Goal: Communication & Community: Share content

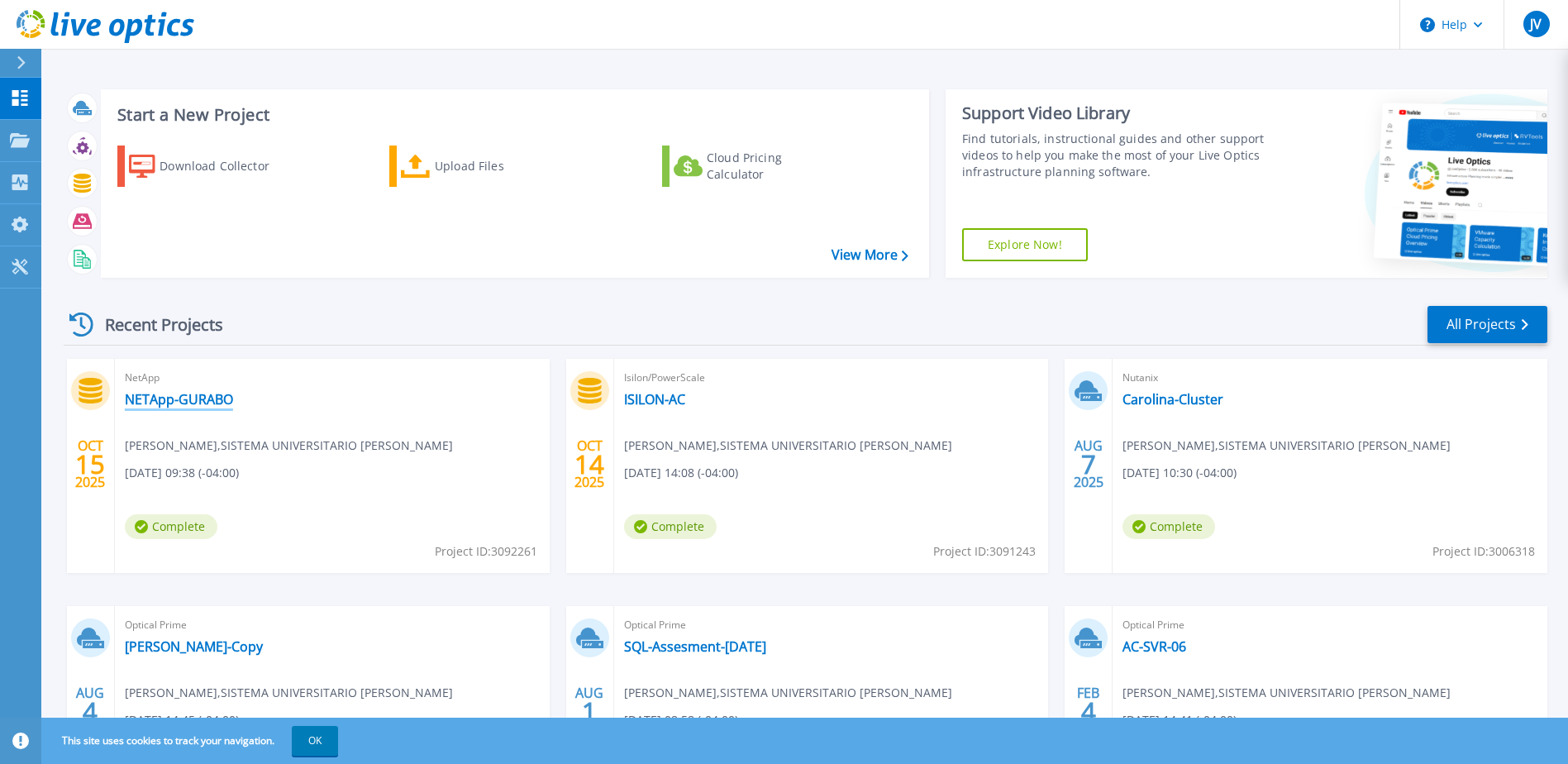
click at [177, 402] on link "NETApp-GURABO" at bounding box center [179, 399] width 108 height 17
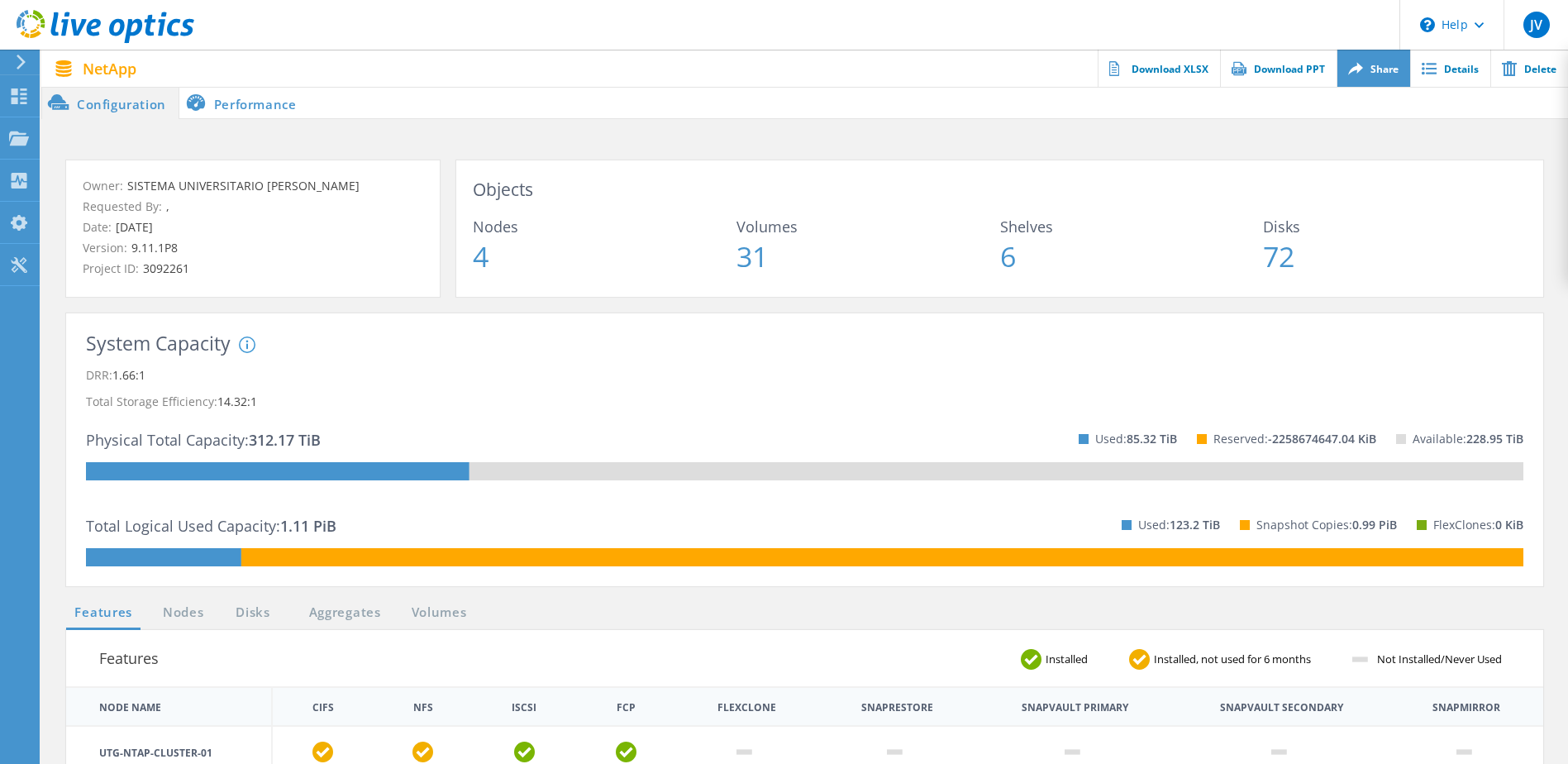
click at [1389, 73] on link "Share" at bounding box center [1373, 68] width 73 height 38
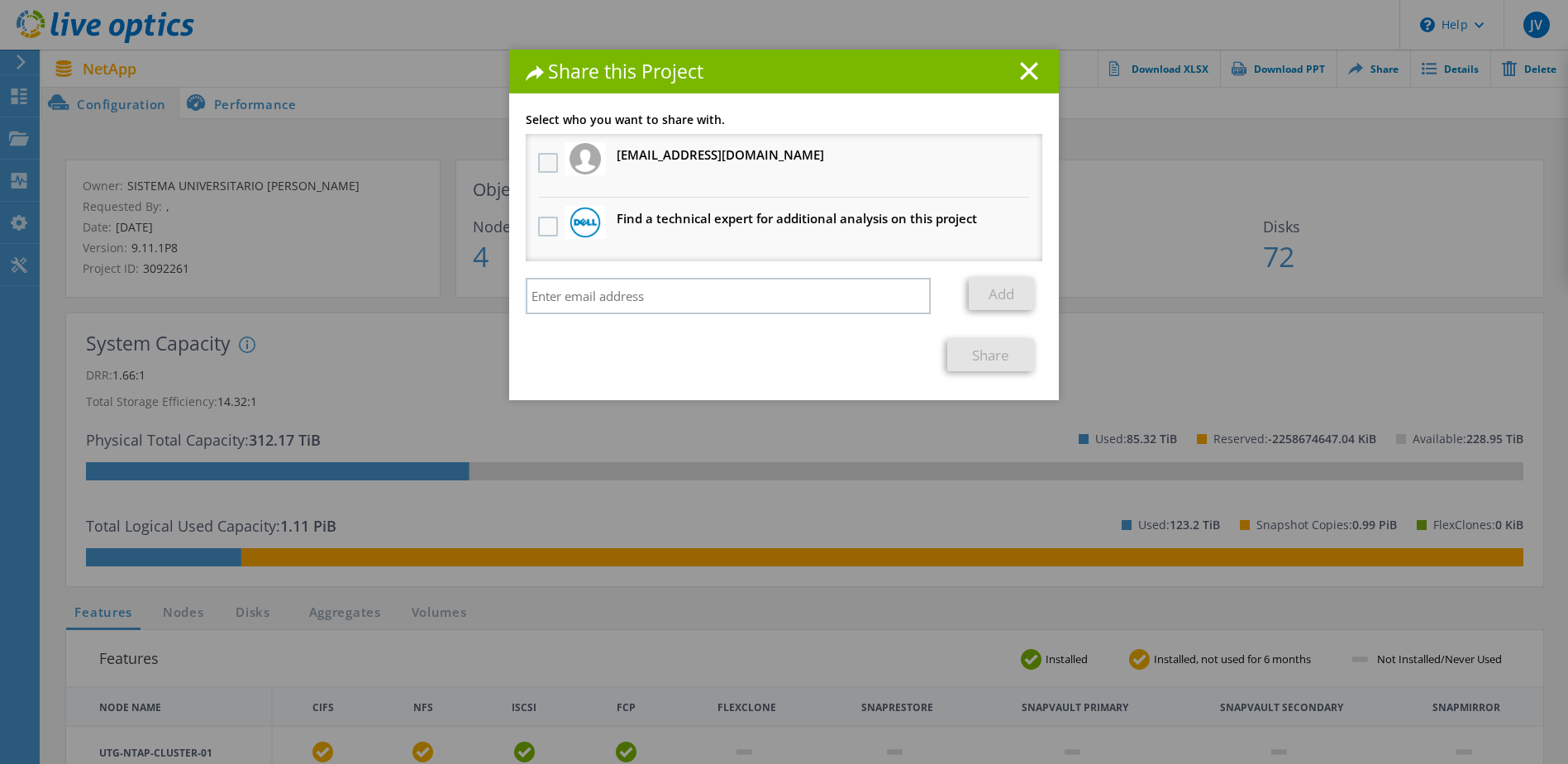
click at [540, 162] on label at bounding box center [550, 163] width 24 height 20
click at [0, 0] on input "checkbox" at bounding box center [0, 0] width 0 height 0
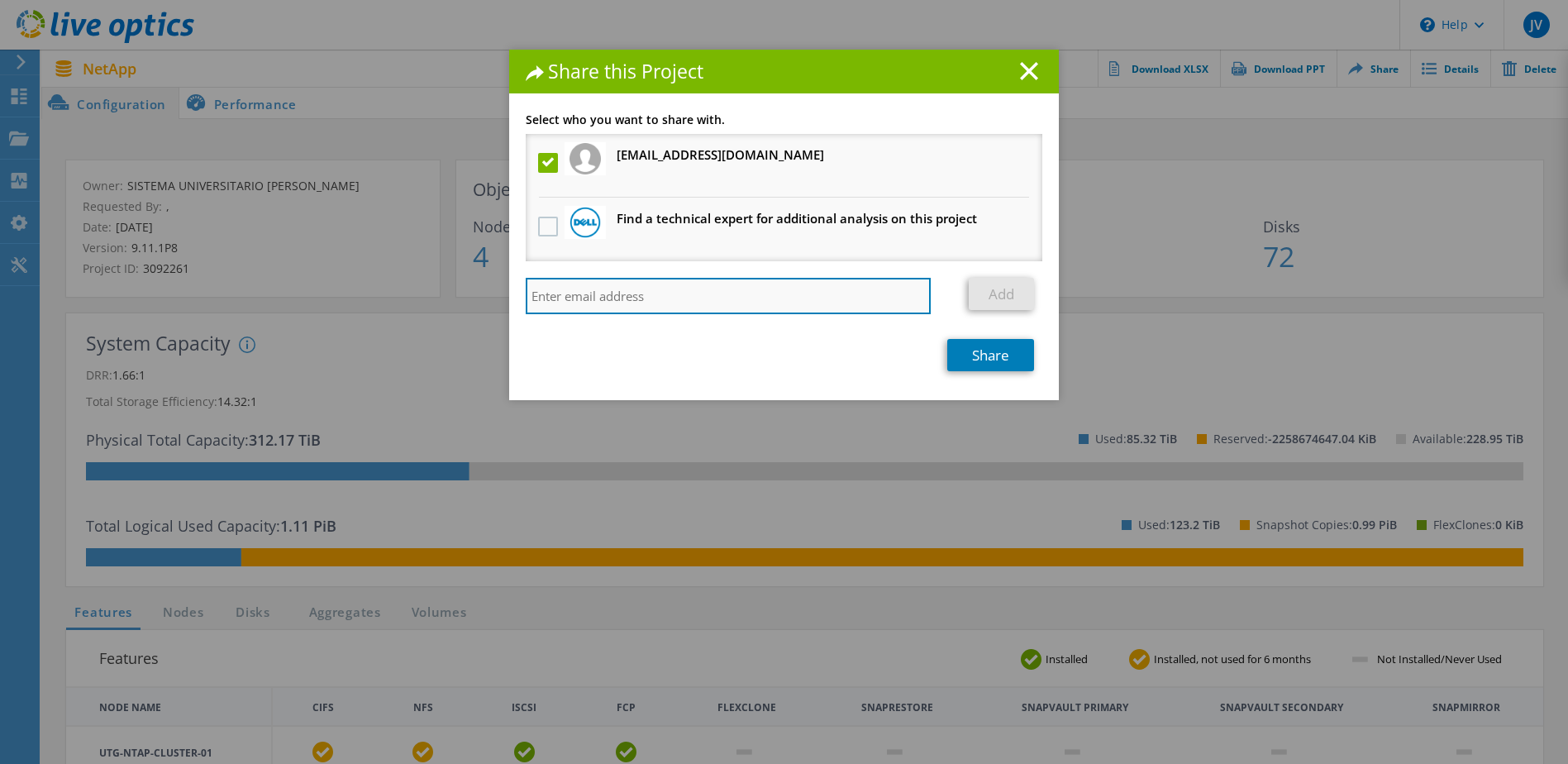
click at [560, 300] on input "search" at bounding box center [728, 296] width 405 height 37
click at [706, 301] on input "search" at bounding box center [728, 296] width 405 height 37
paste input "henry.rodriguez@cpcorppr.com"
type input "henry.rodriguez@cpcorppr.com"
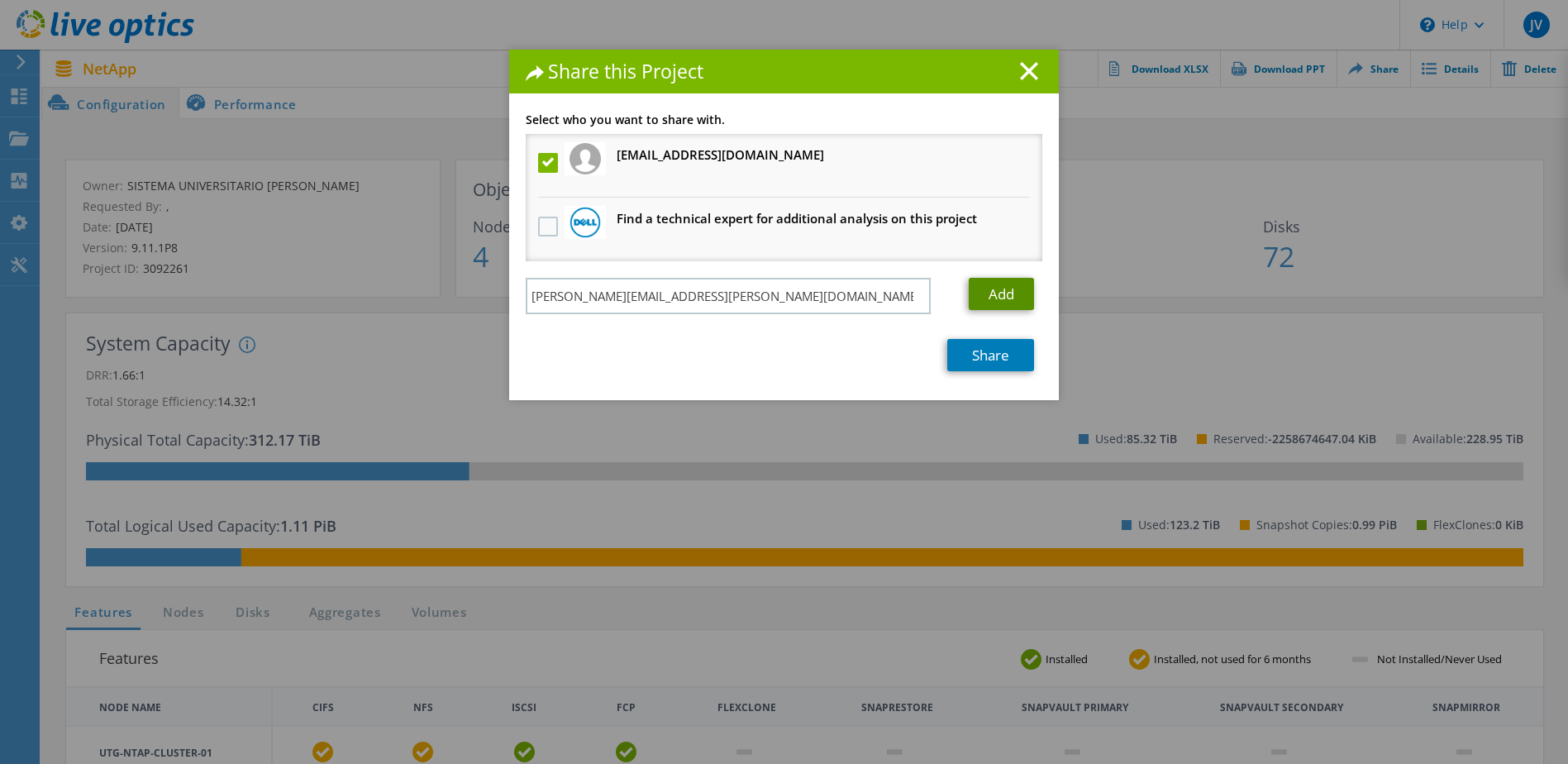
click at [990, 300] on link "Add" at bounding box center [1001, 293] width 65 height 32
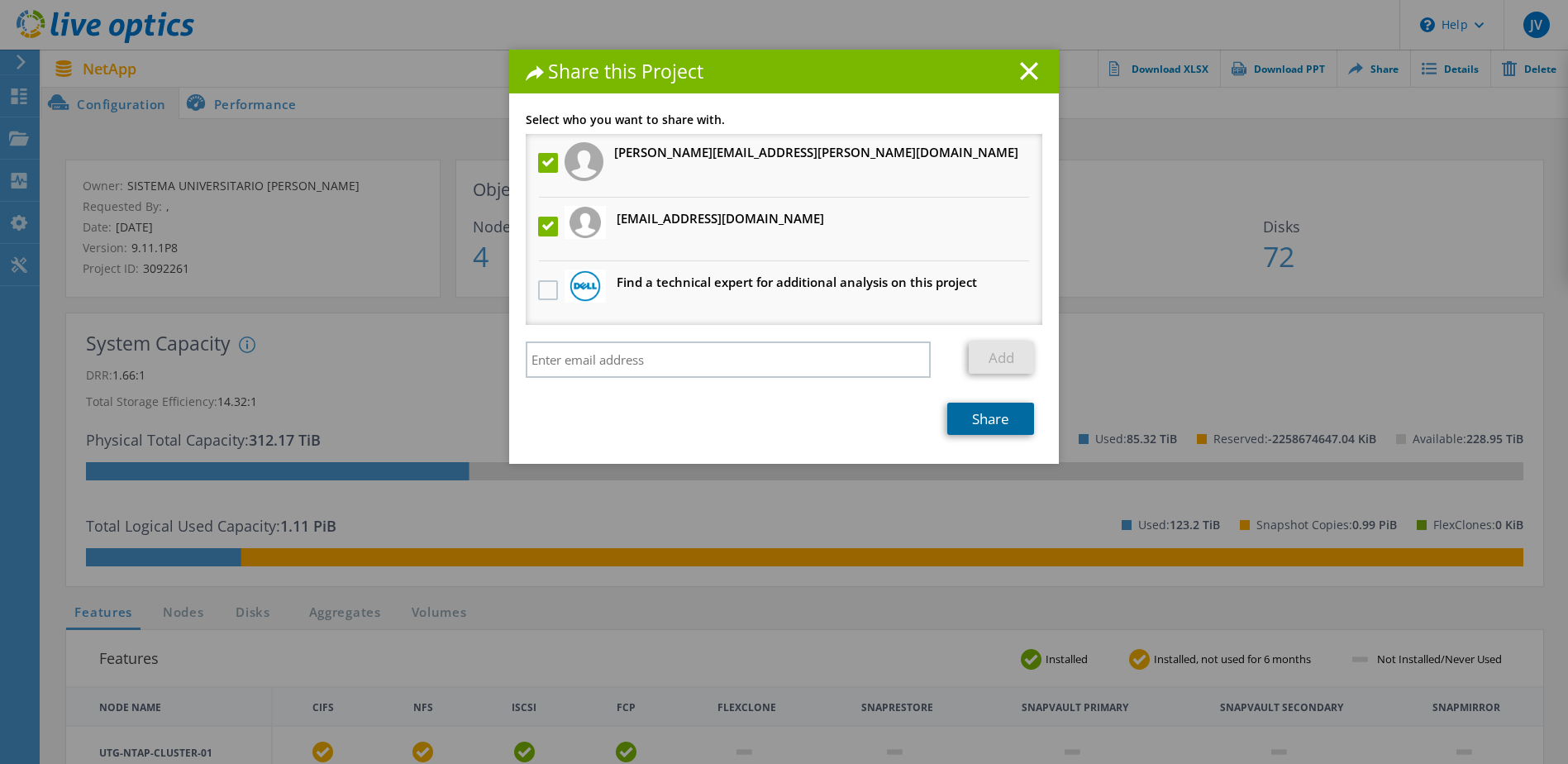
click at [990, 421] on link "Share" at bounding box center [991, 418] width 87 height 32
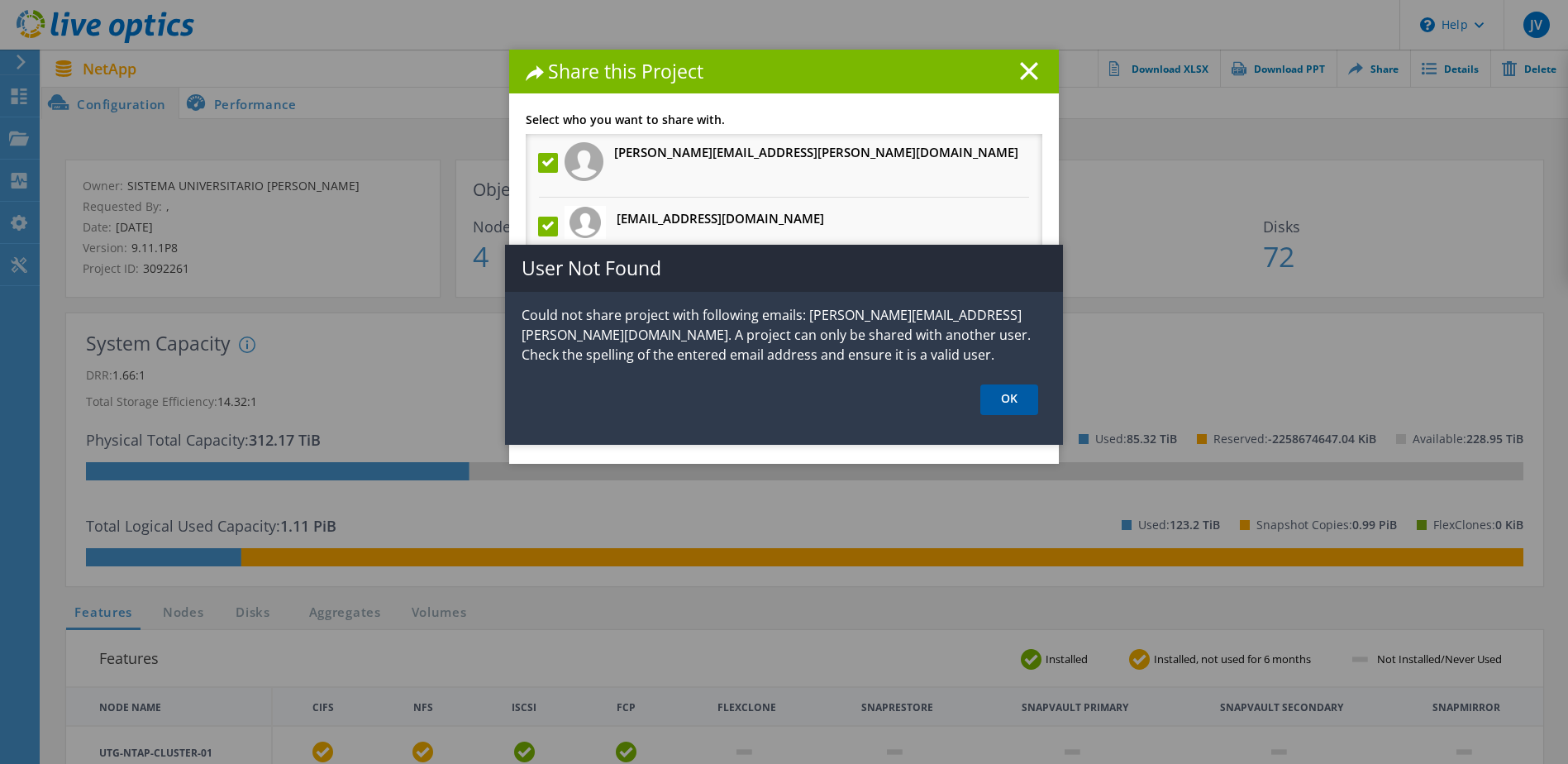
click at [1012, 402] on link "OK" at bounding box center [1009, 399] width 58 height 30
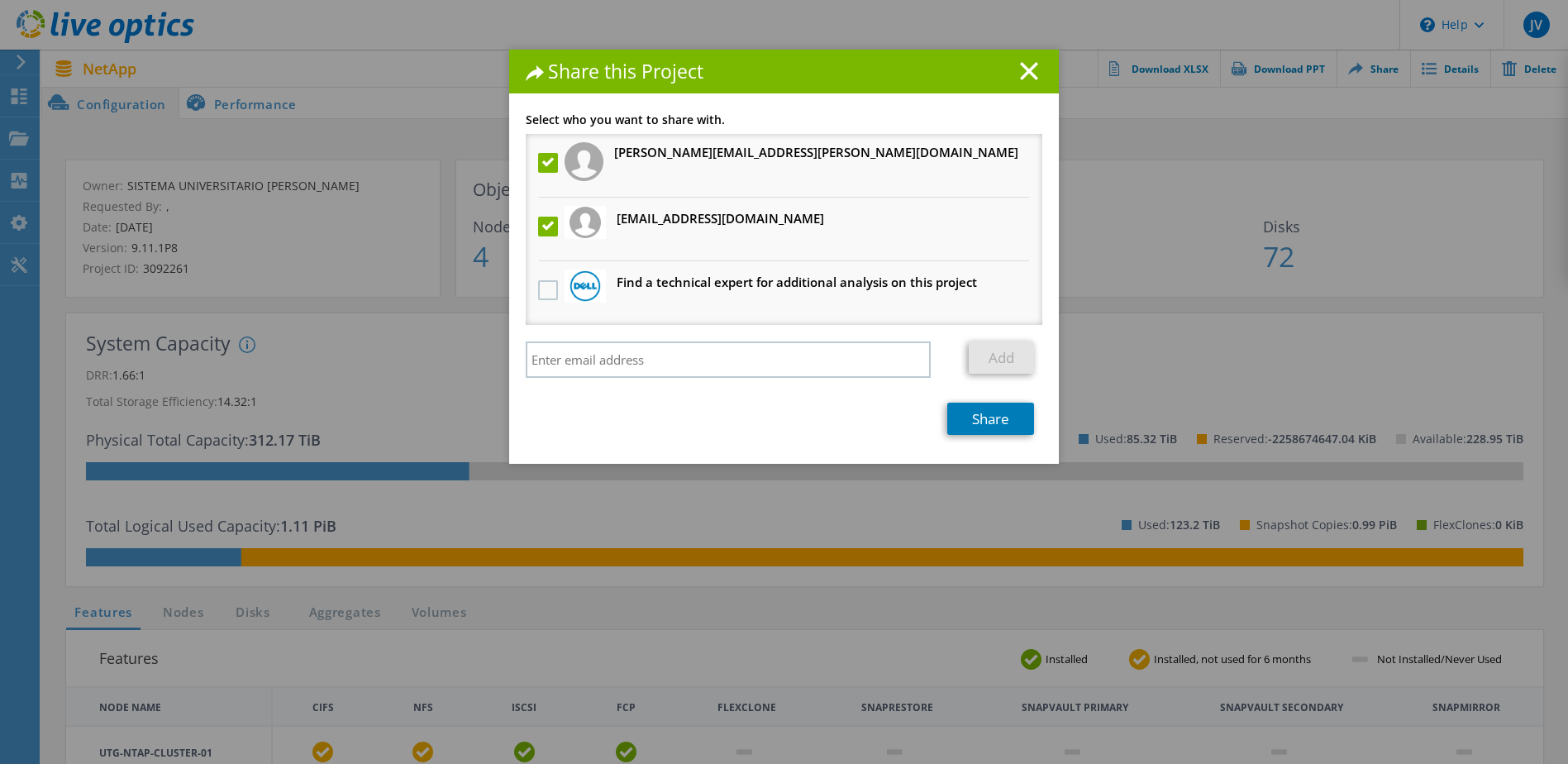
click at [550, 167] on label at bounding box center [550, 163] width 24 height 20
click at [0, 0] on input "checkbox" at bounding box center [0, 0] width 0 height 0
click at [998, 421] on link "Share" at bounding box center [991, 418] width 87 height 32
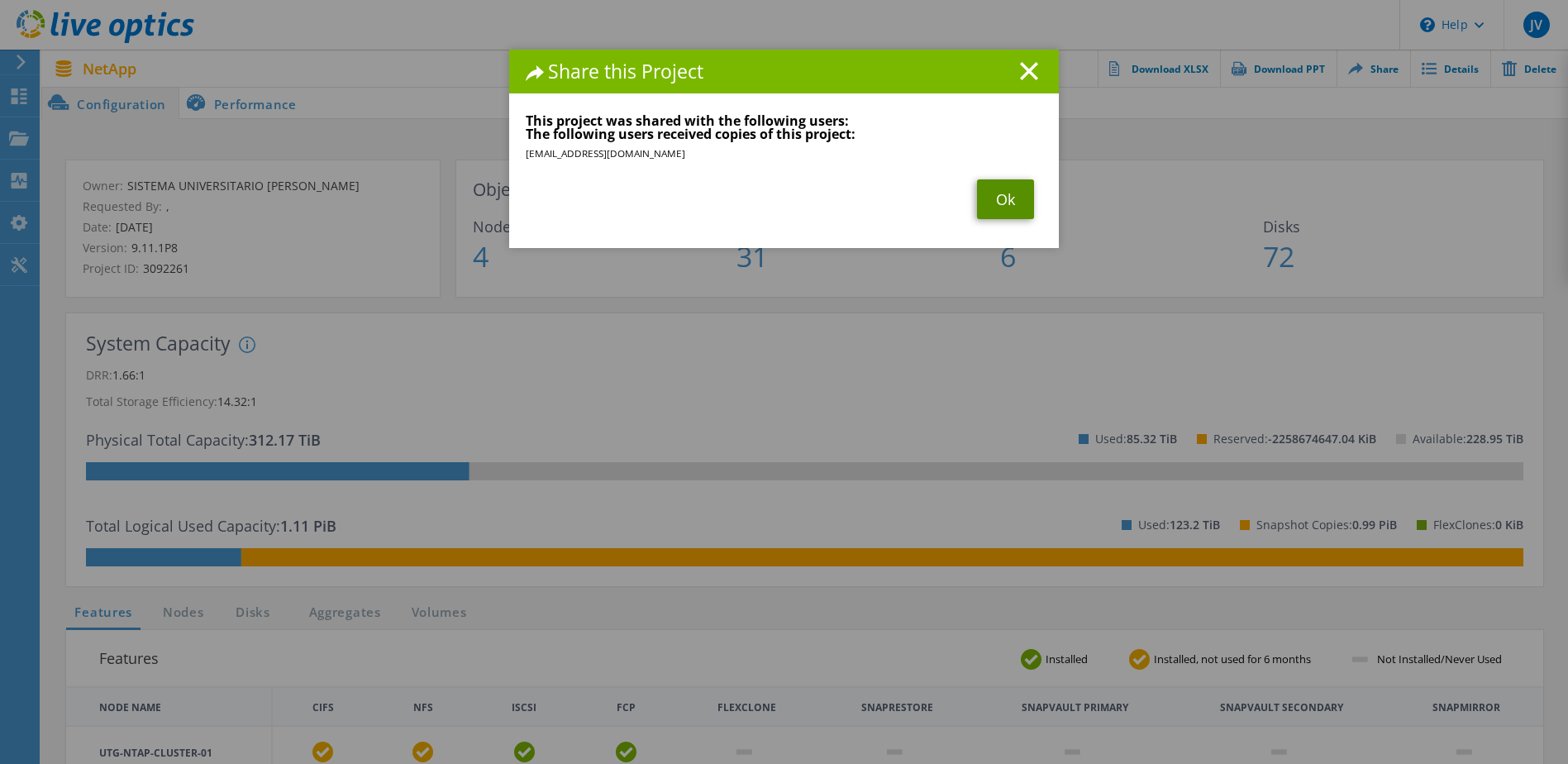
click at [990, 198] on link "Ok" at bounding box center [1005, 198] width 57 height 39
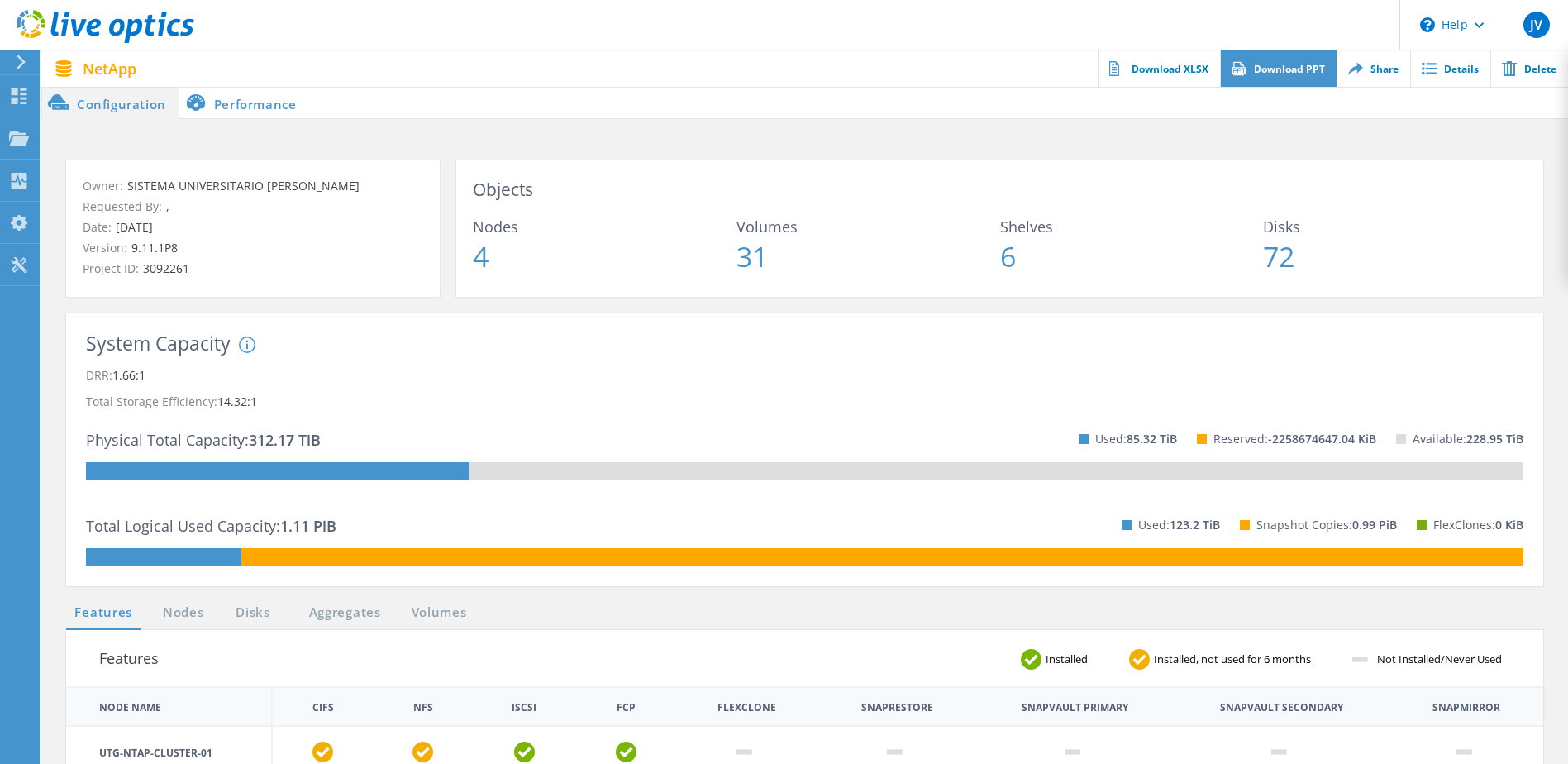
click at [1287, 62] on link "Download PPT" at bounding box center [1278, 68] width 117 height 38
click at [1420, 194] on h3 "Objects" at bounding box center [1000, 190] width 1054 height 26
click at [1438, 63] on link "Details" at bounding box center [1450, 68] width 80 height 38
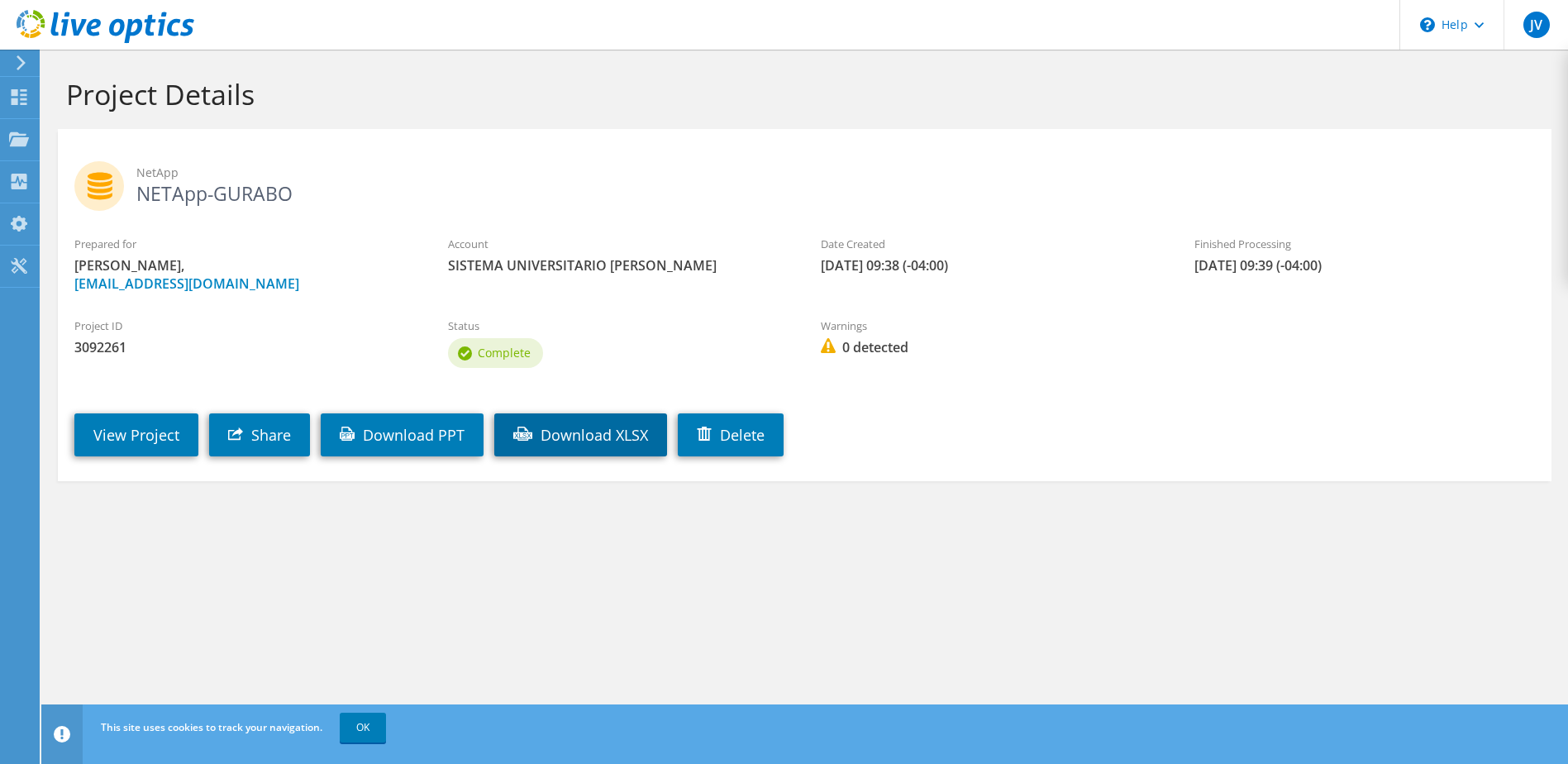
click at [560, 440] on link "Download XLSX" at bounding box center [580, 434] width 173 height 43
click at [154, 444] on link "View Project" at bounding box center [136, 434] width 124 height 43
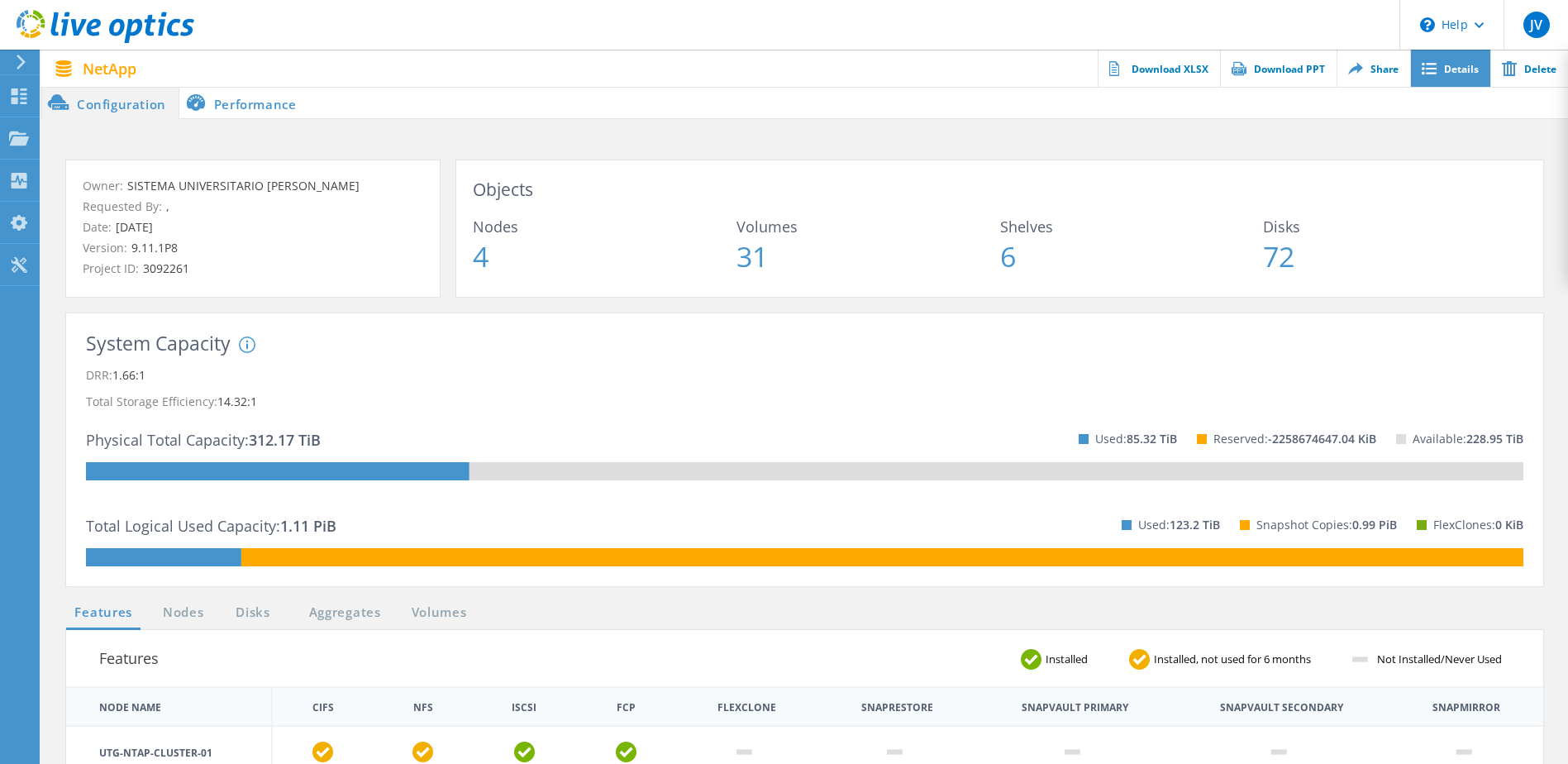
click at [1444, 72] on link "Details" at bounding box center [1450, 68] width 80 height 38
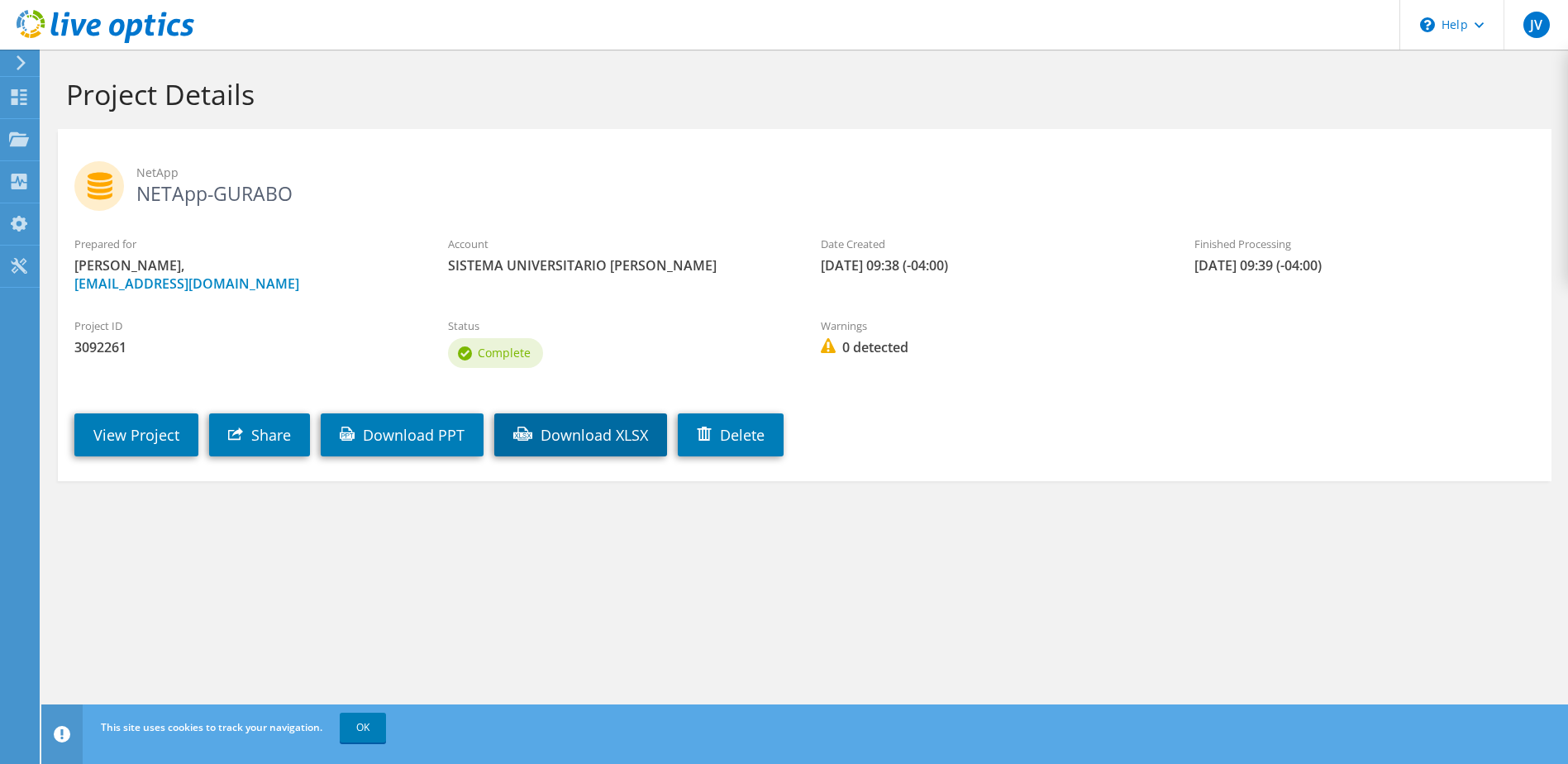
click at [620, 439] on link "Download XLSX" at bounding box center [580, 434] width 173 height 43
click at [153, 443] on link "View Project" at bounding box center [136, 434] width 124 height 43
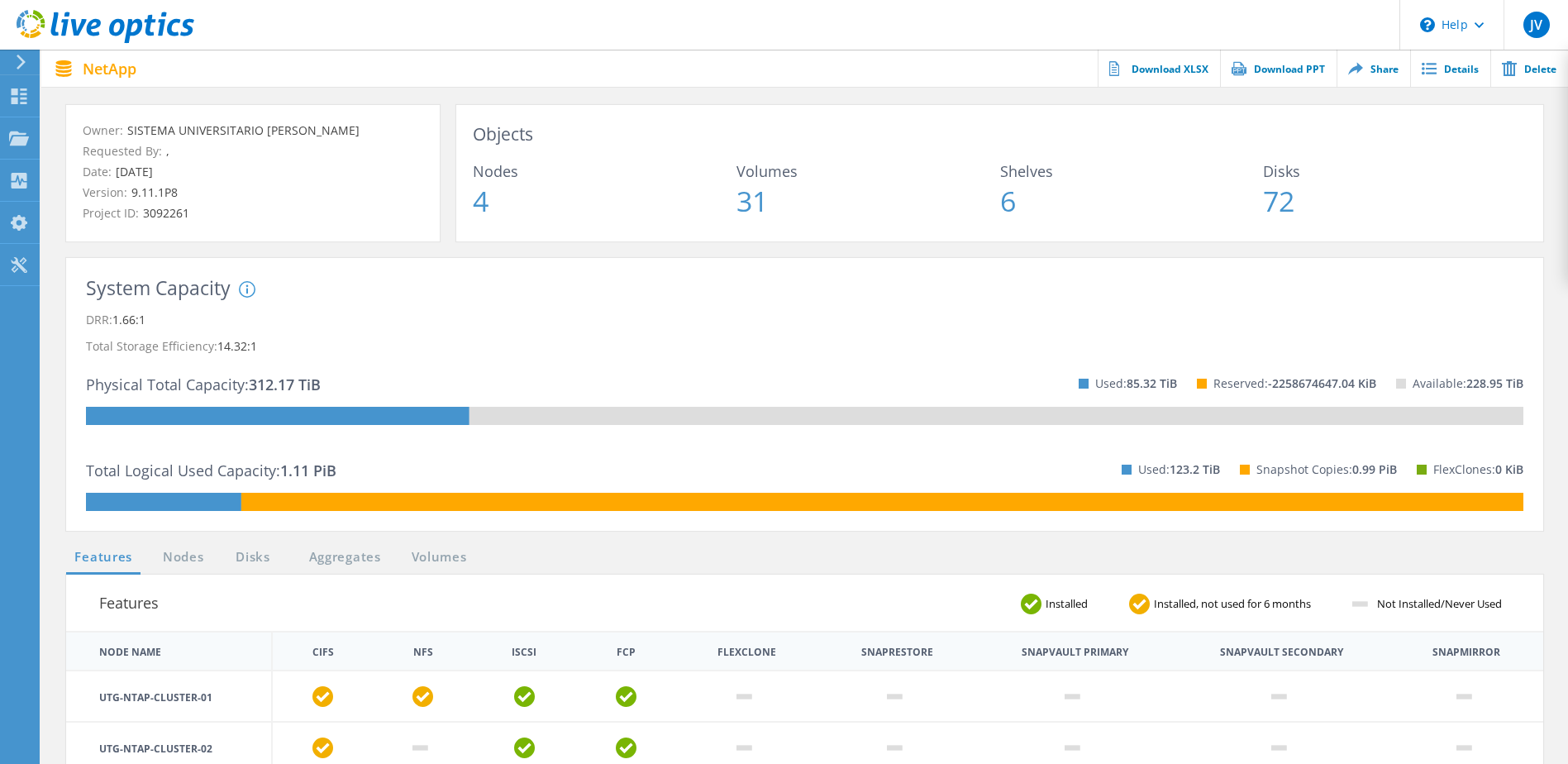
scroll to position [83, 0]
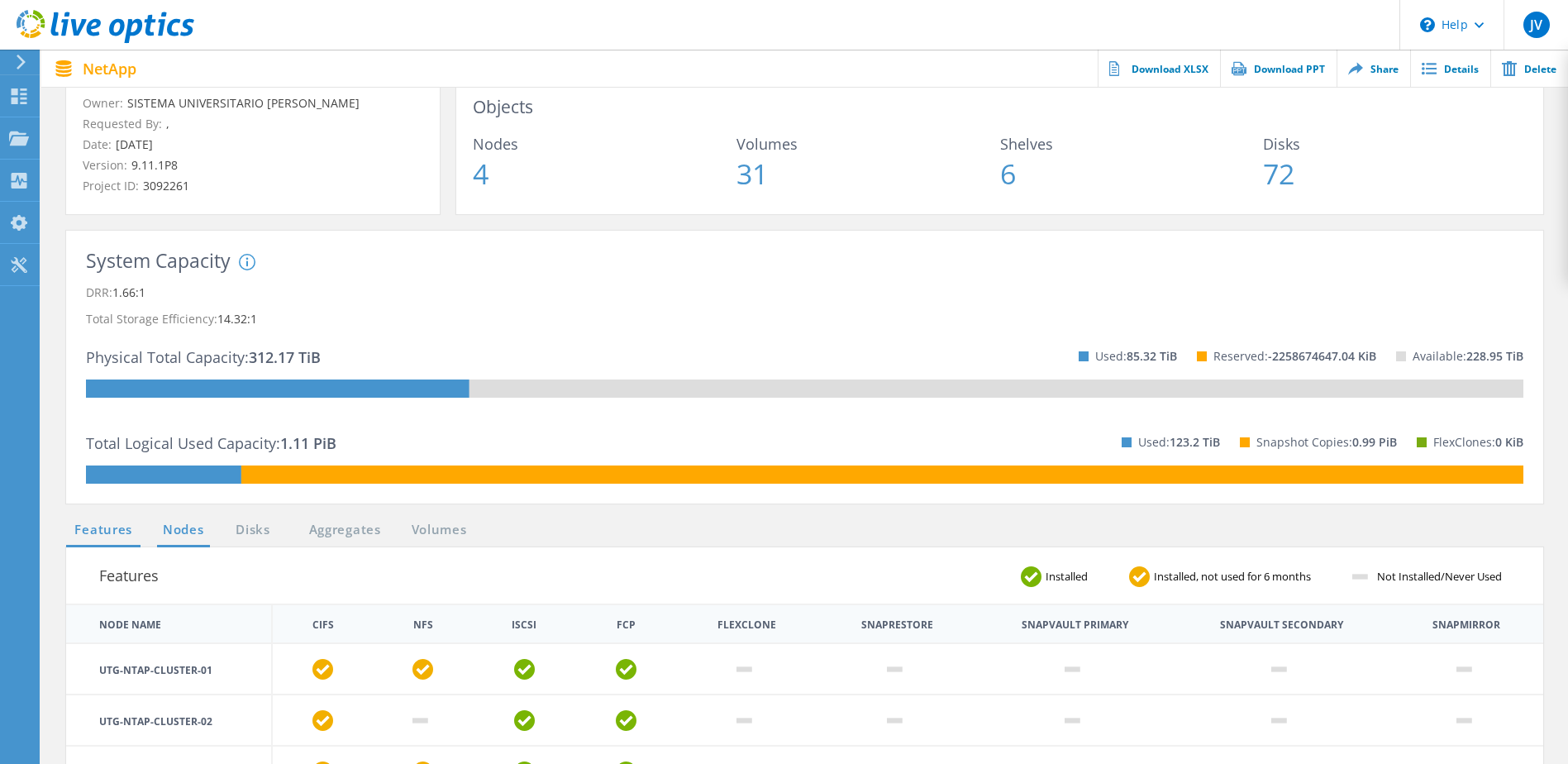
click at [178, 526] on link "Nodes" at bounding box center [184, 530] width 53 height 21
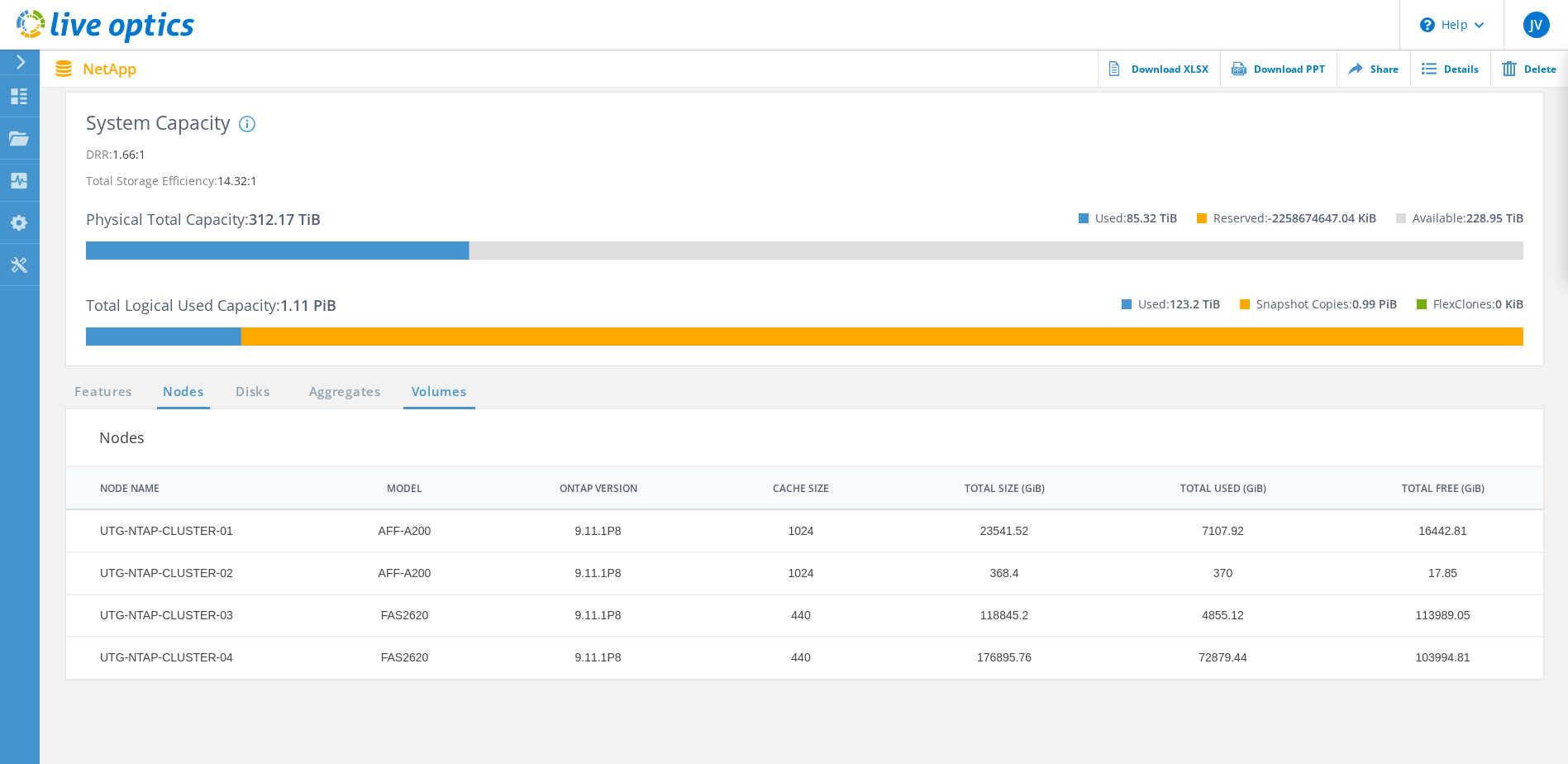
scroll to position [248, 0]
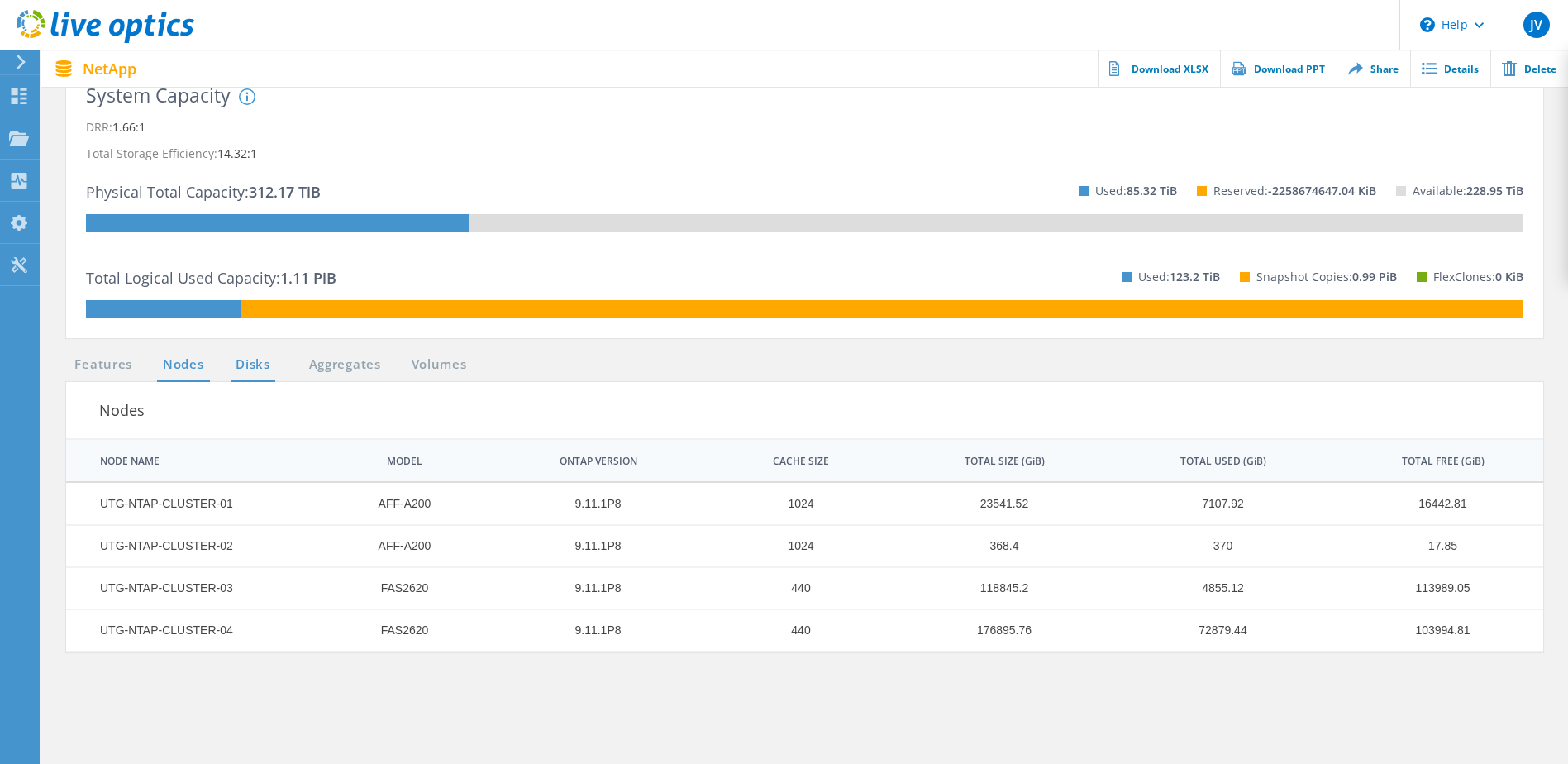
click at [260, 363] on link "Disks" at bounding box center [252, 365] width 45 height 21
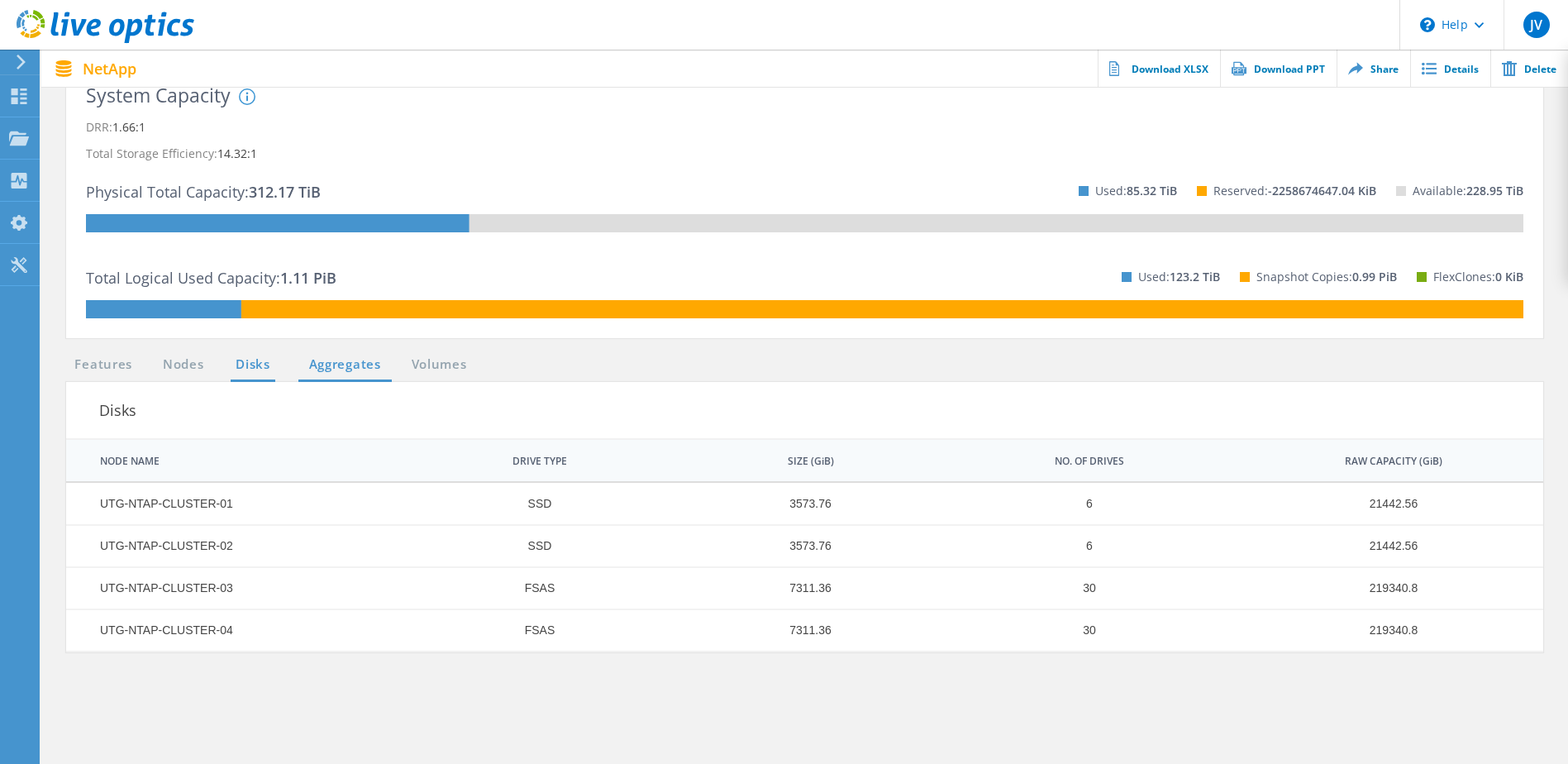
click at [361, 365] on link "Aggregates" at bounding box center [345, 365] width 94 height 21
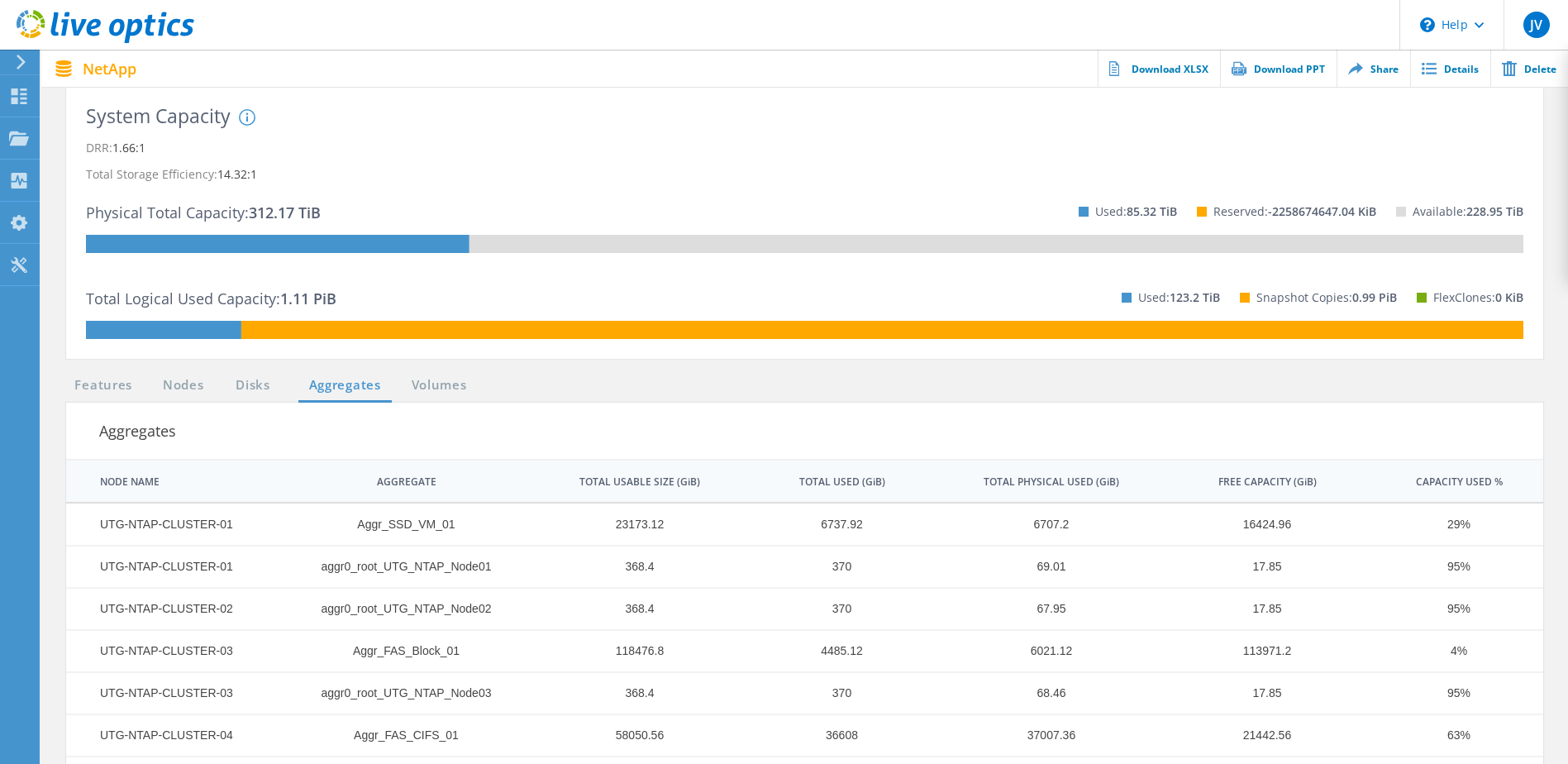
scroll to position [137, 0]
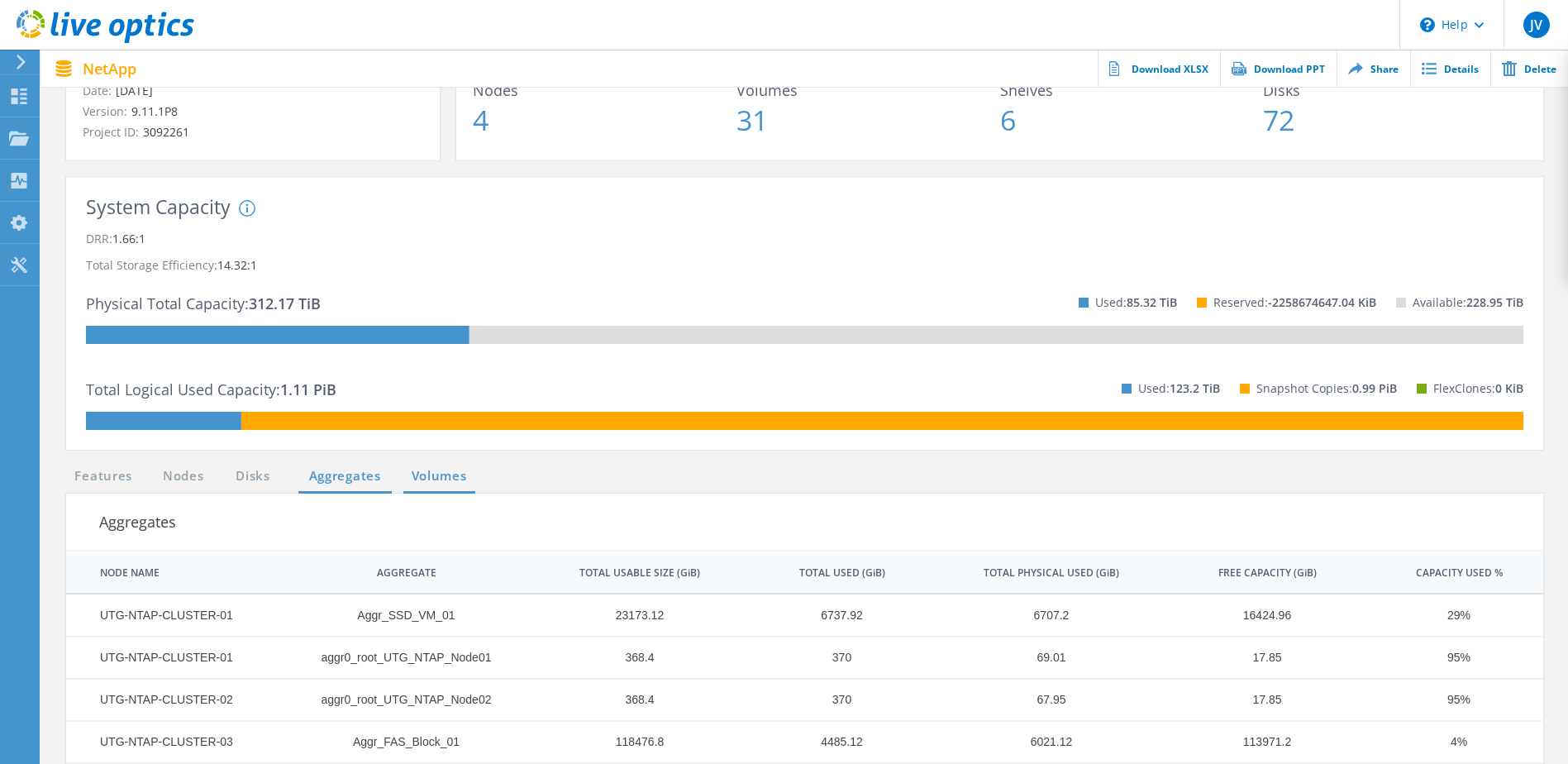
click at [423, 477] on link "Volumes" at bounding box center [439, 477] width 72 height 21
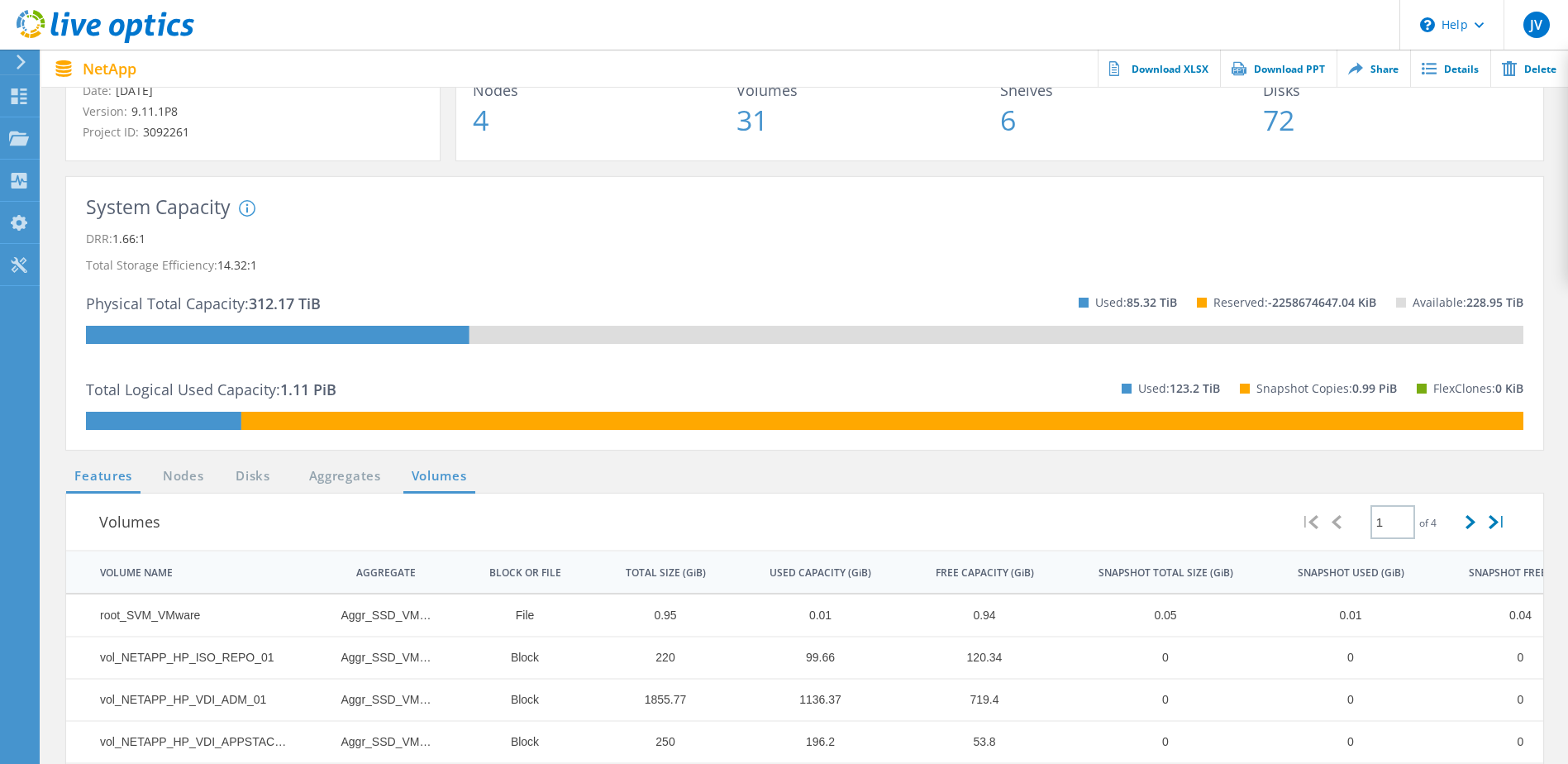
click at [117, 479] on link "Features" at bounding box center [103, 477] width 74 height 21
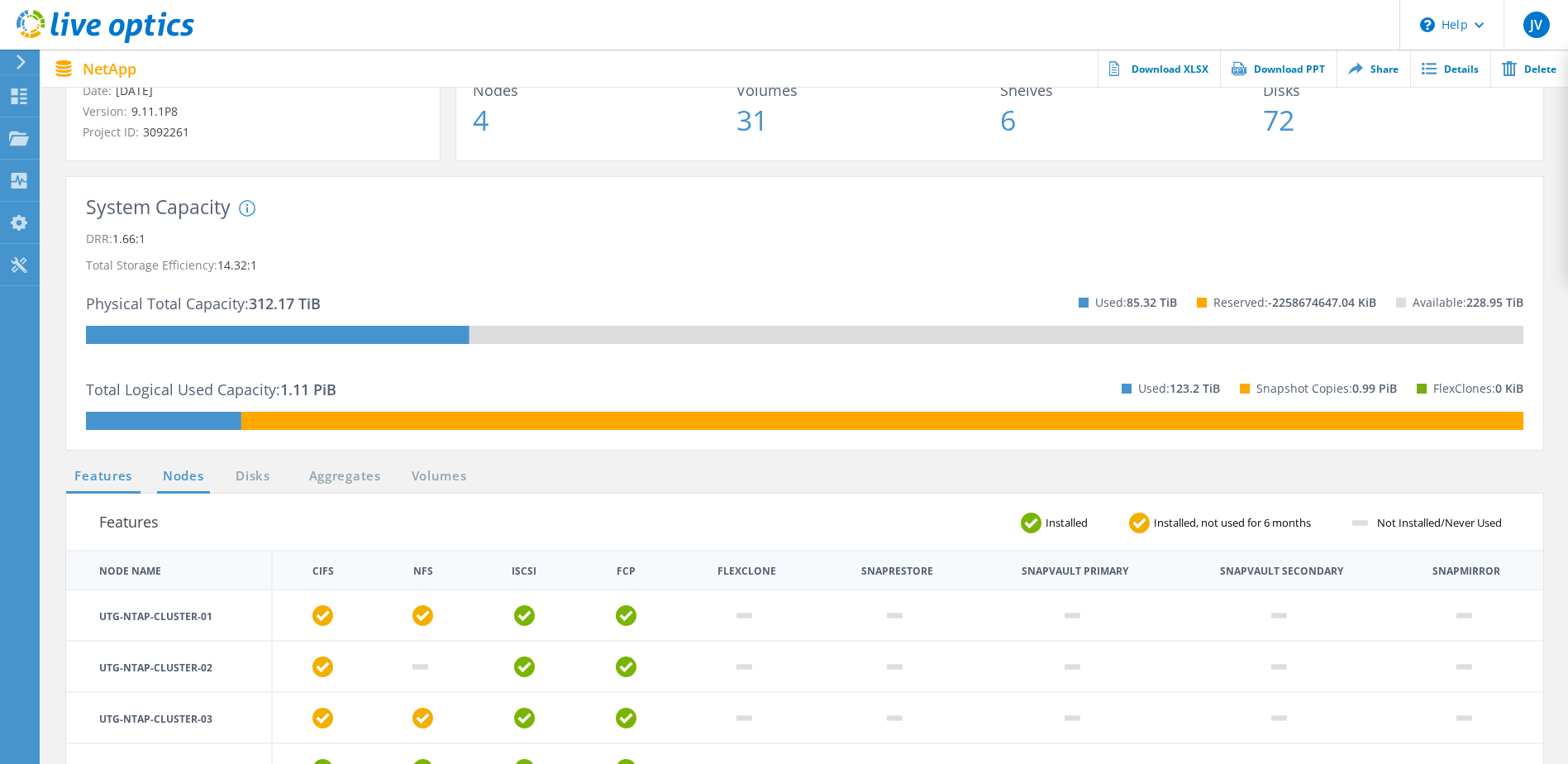
click at [182, 476] on link "Nodes" at bounding box center [184, 477] width 53 height 21
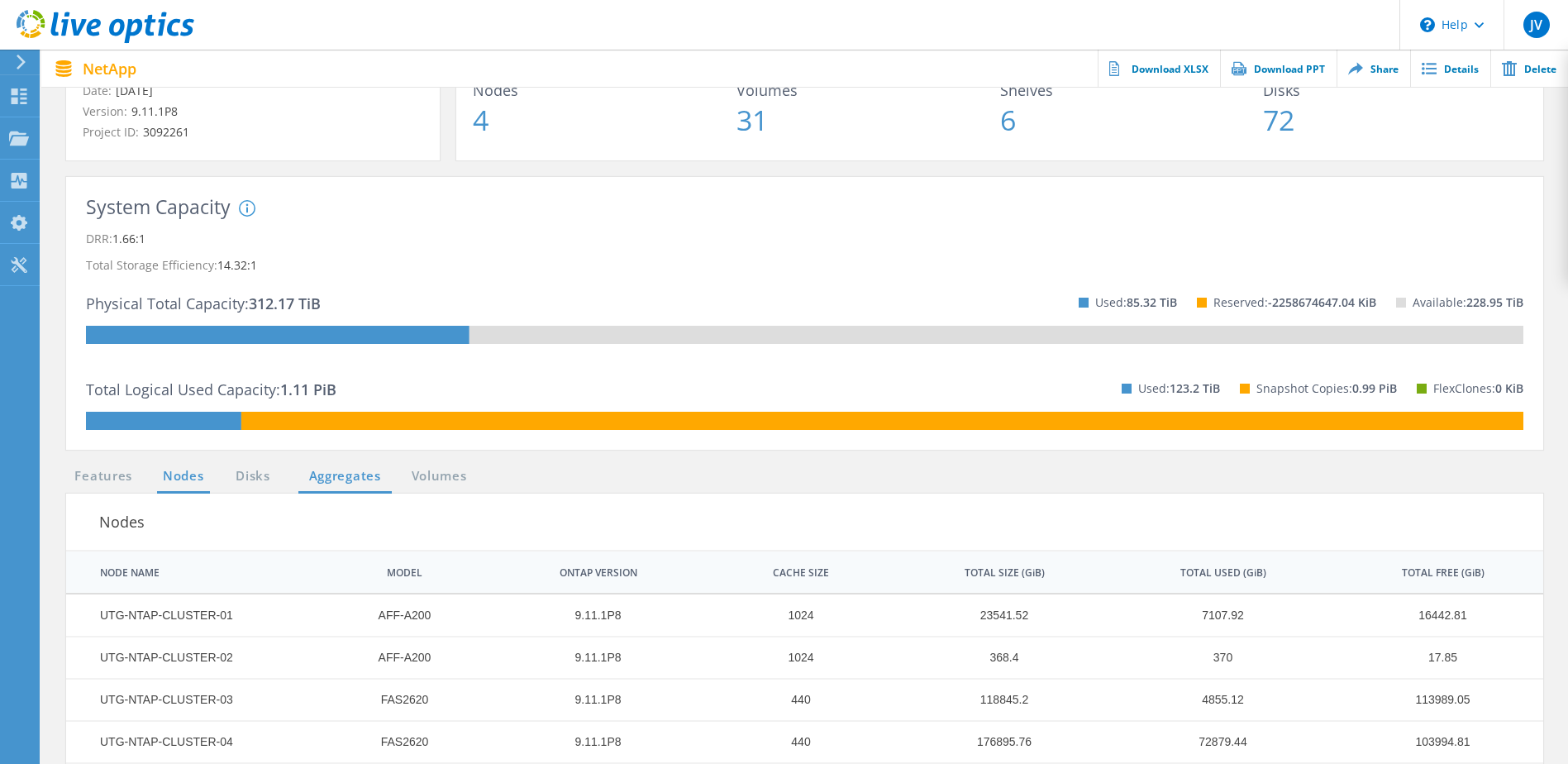
click at [306, 478] on link "Aggregates" at bounding box center [345, 477] width 94 height 21
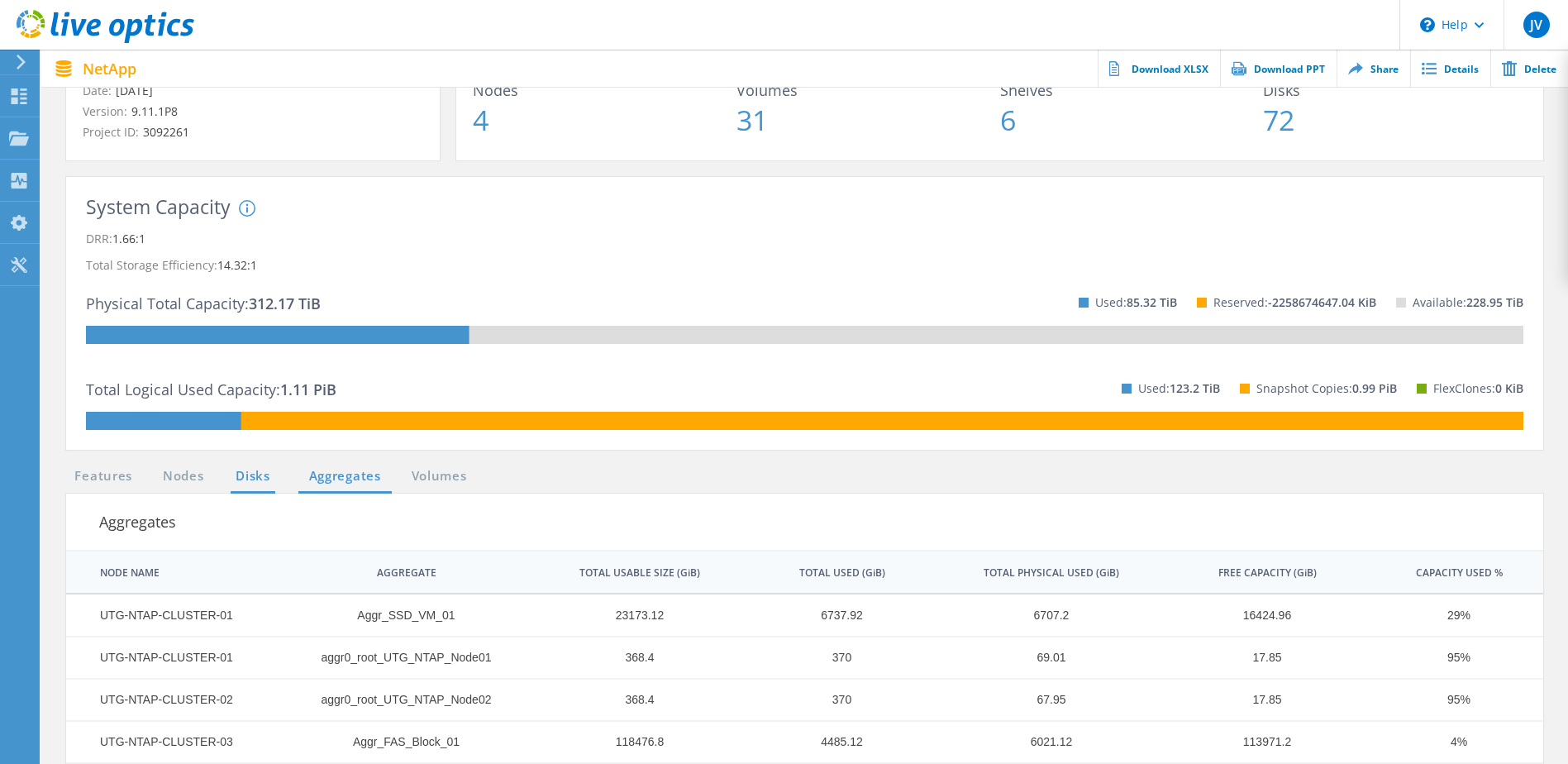
click at [257, 479] on link "Disks" at bounding box center [252, 477] width 45 height 21
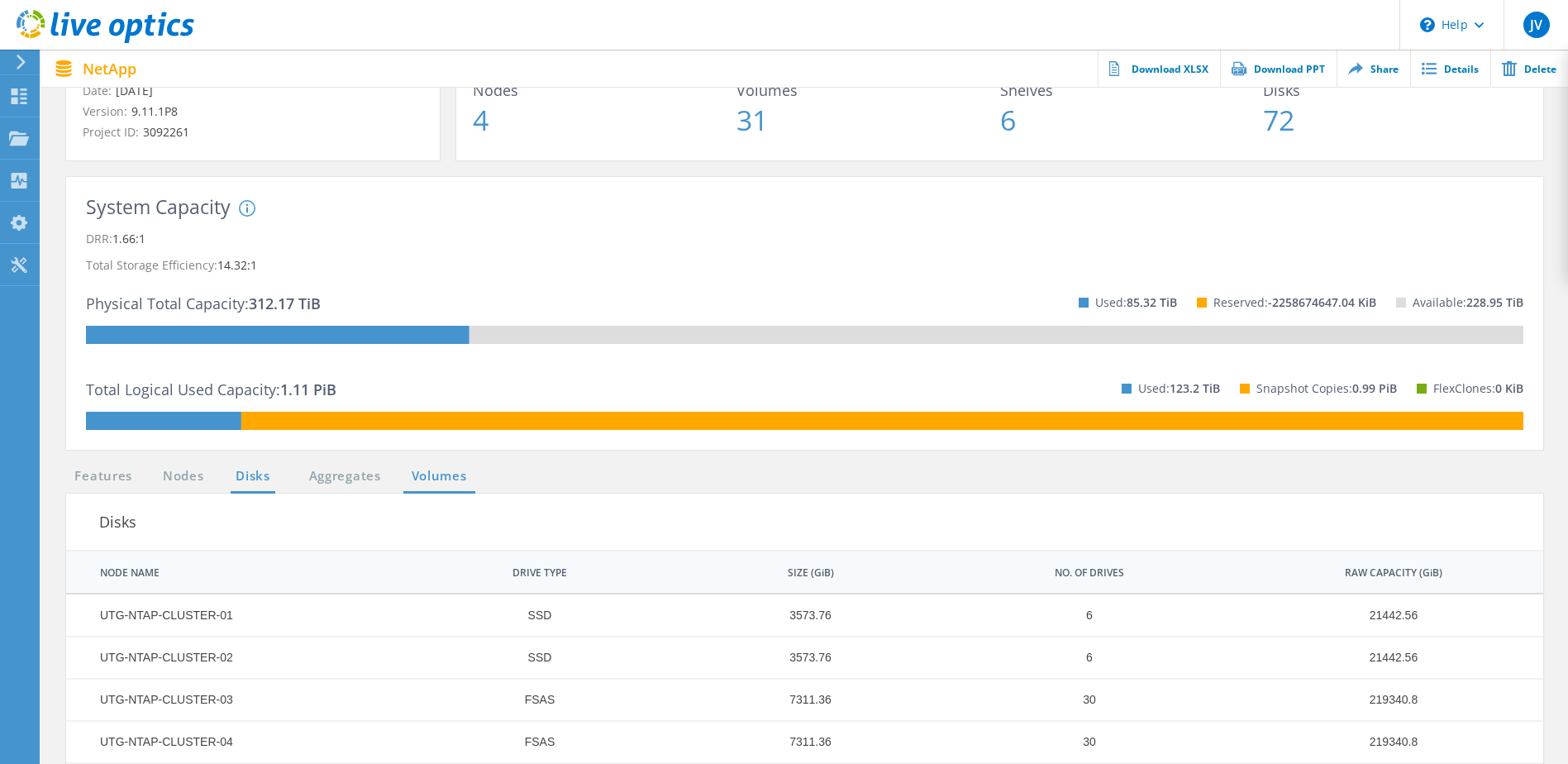
click at [427, 485] on link "Volumes" at bounding box center [439, 477] width 72 height 21
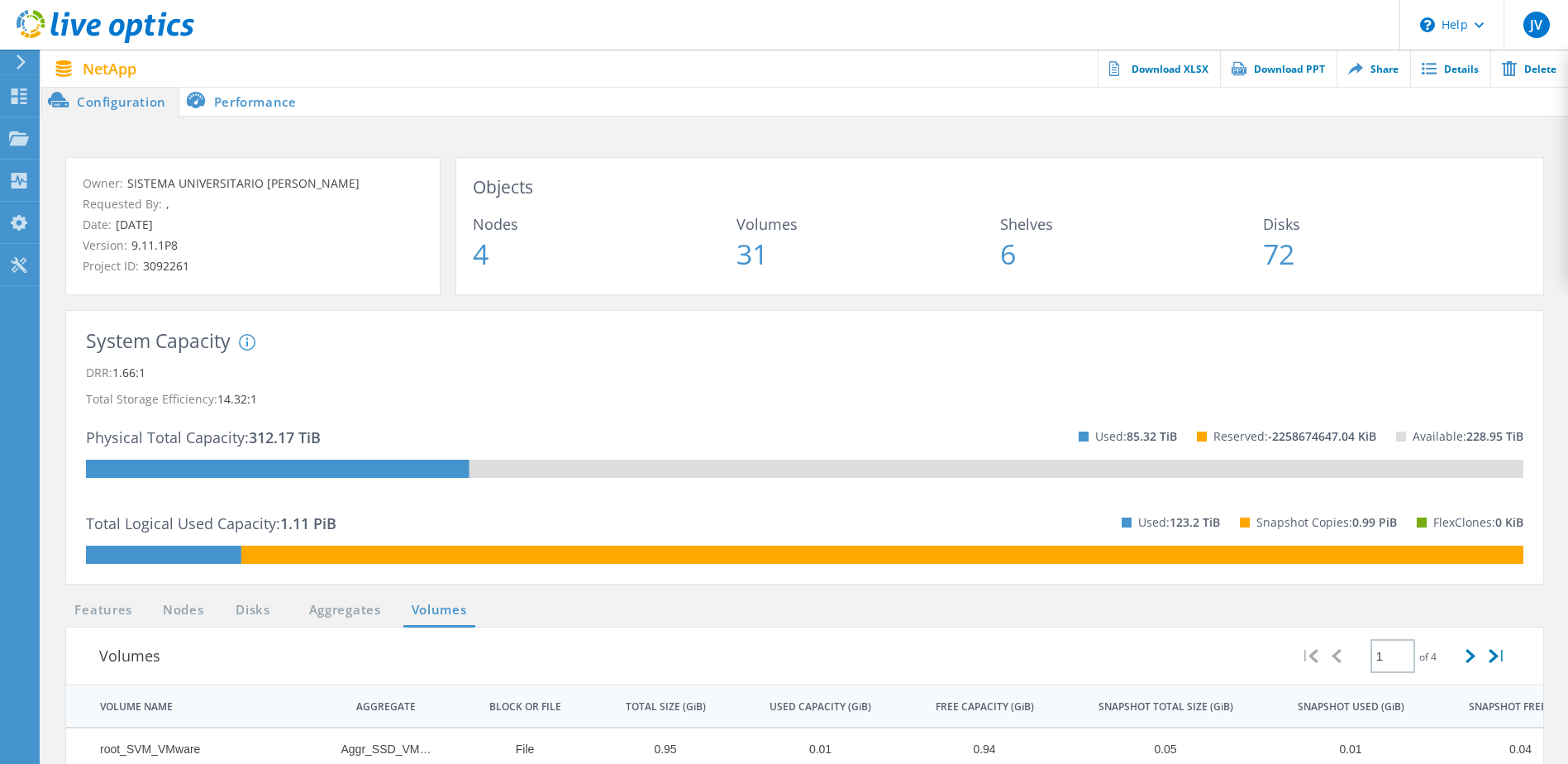
scroll to position [0, 0]
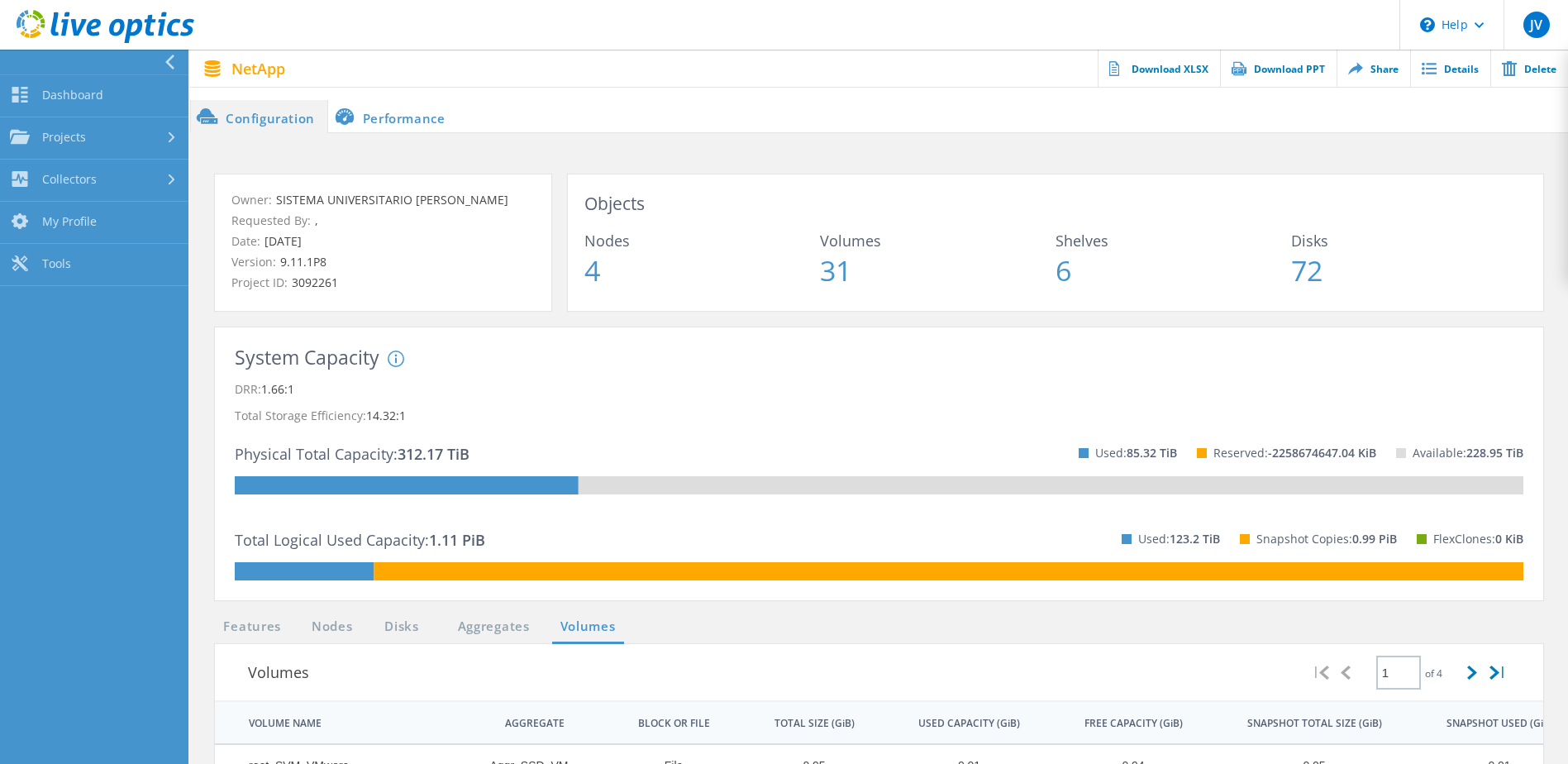
click at [167, 62] on use at bounding box center [170, 62] width 9 height 15
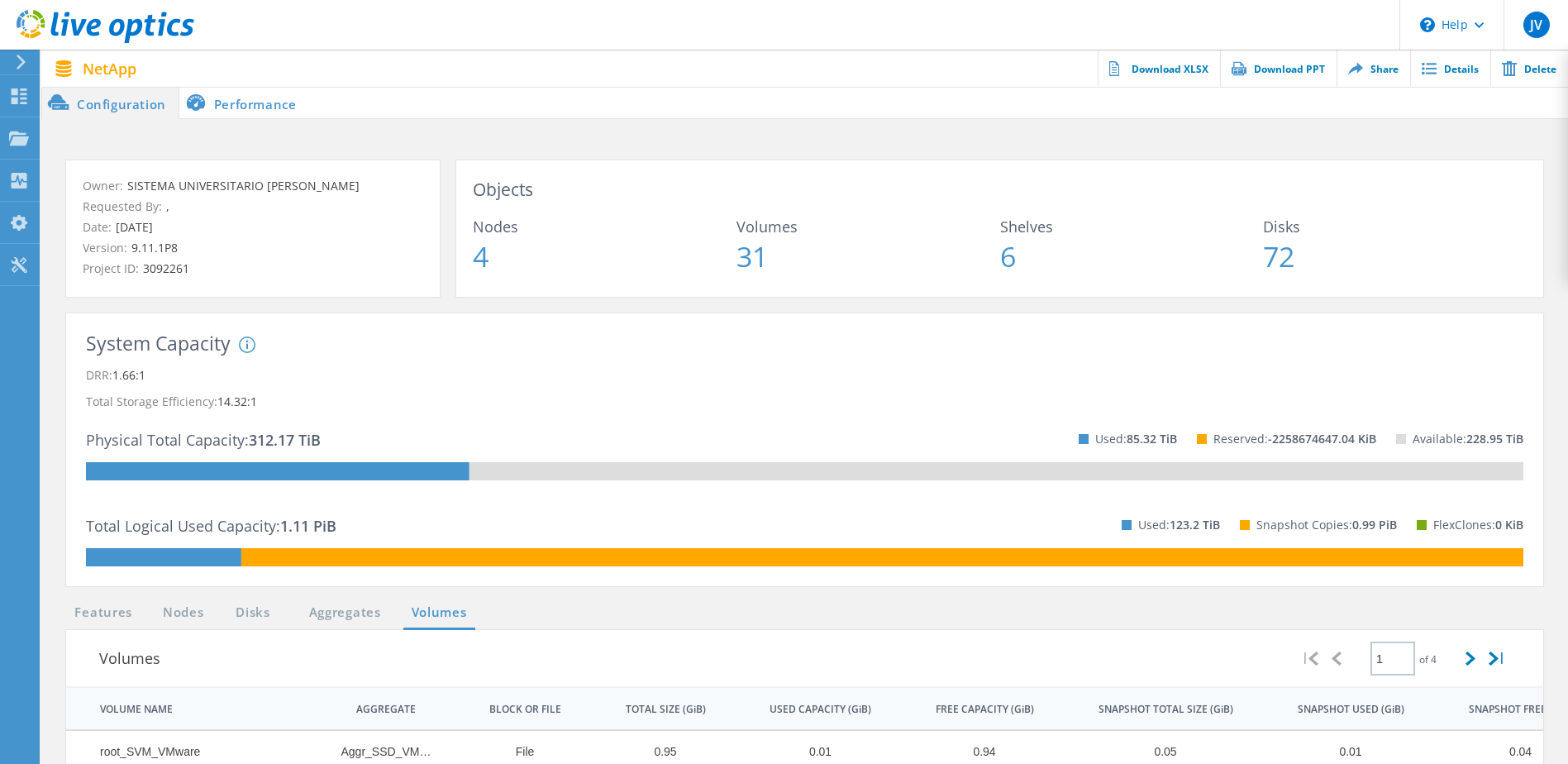
click at [78, 31] on use at bounding box center [106, 27] width 178 height 33
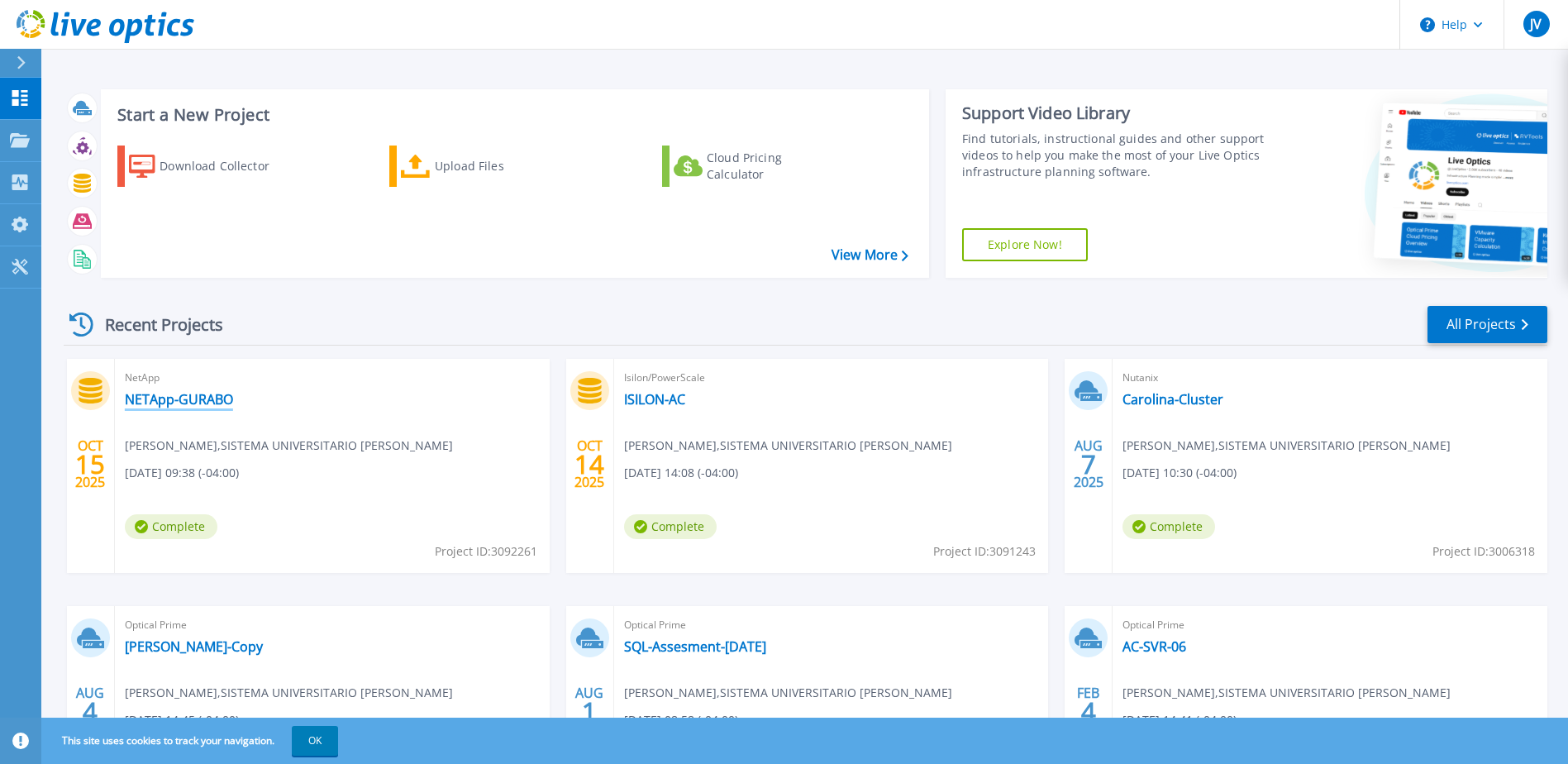
click at [171, 400] on link "NETApp-GURABO" at bounding box center [179, 399] width 108 height 17
